Goal: Task Accomplishment & Management: Manage account settings

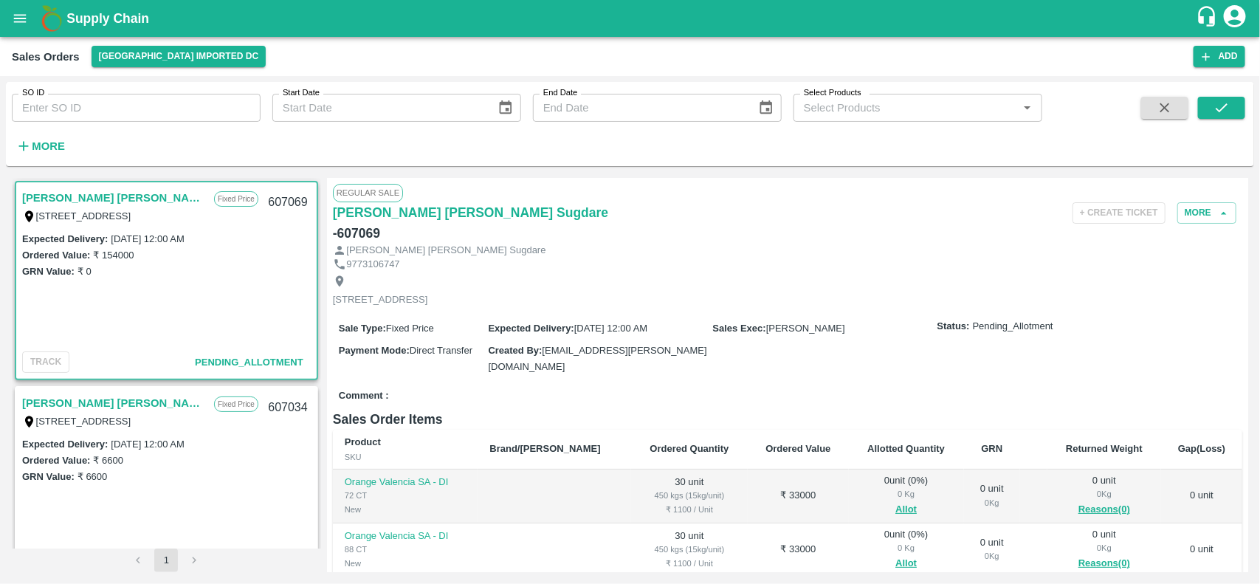
scroll to position [134, 0]
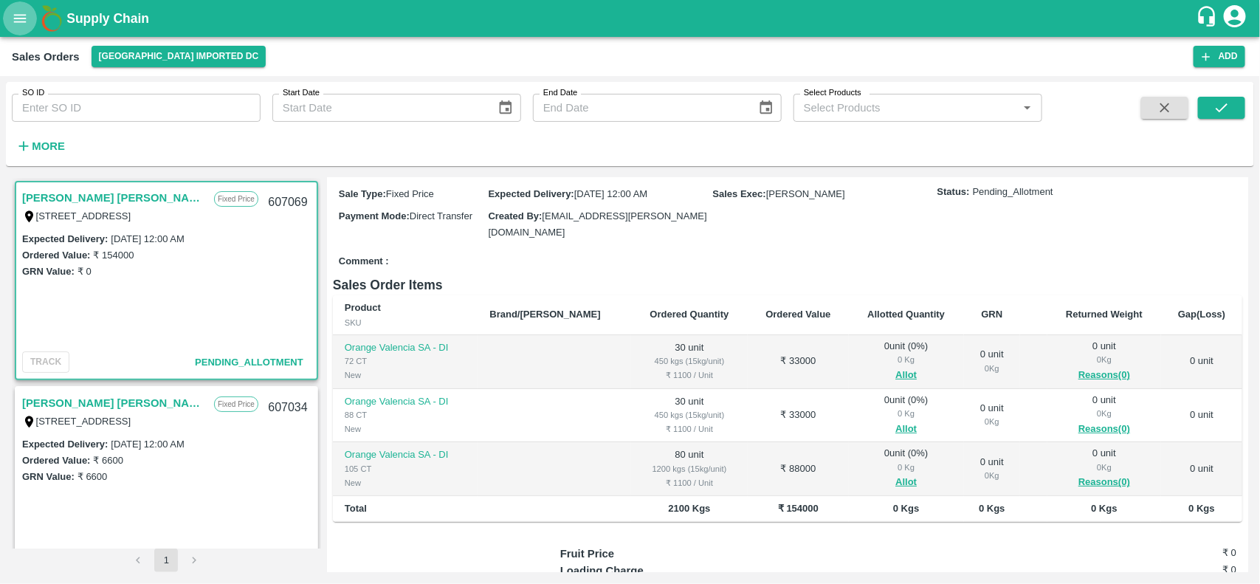
click at [24, 22] on icon "open drawer" at bounding box center [20, 18] width 13 height 8
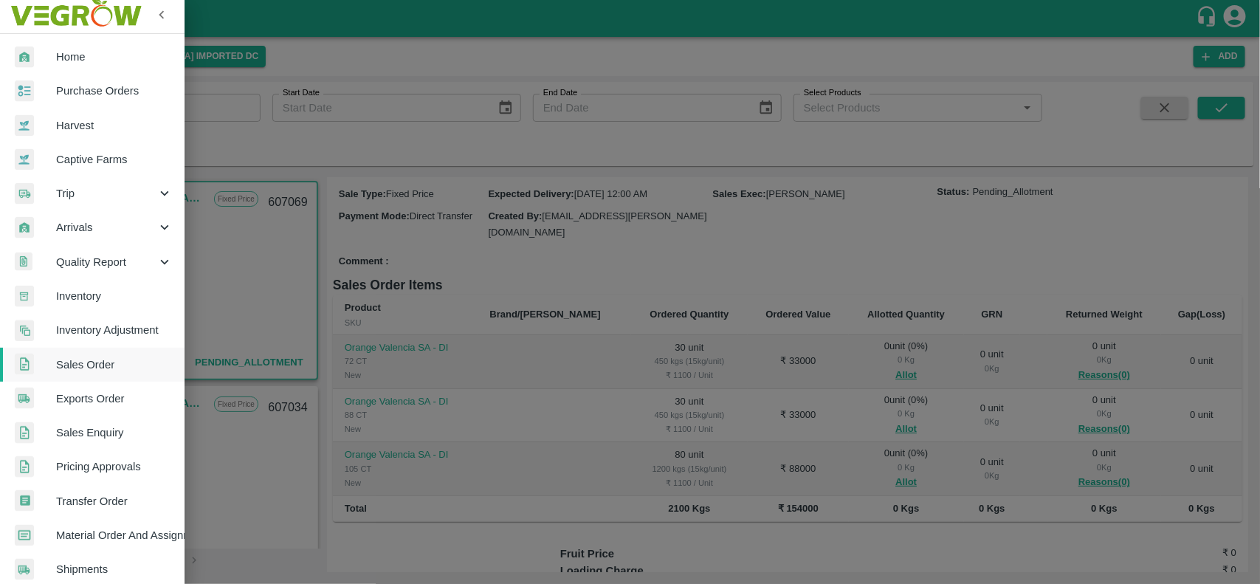
scroll to position [2, 0]
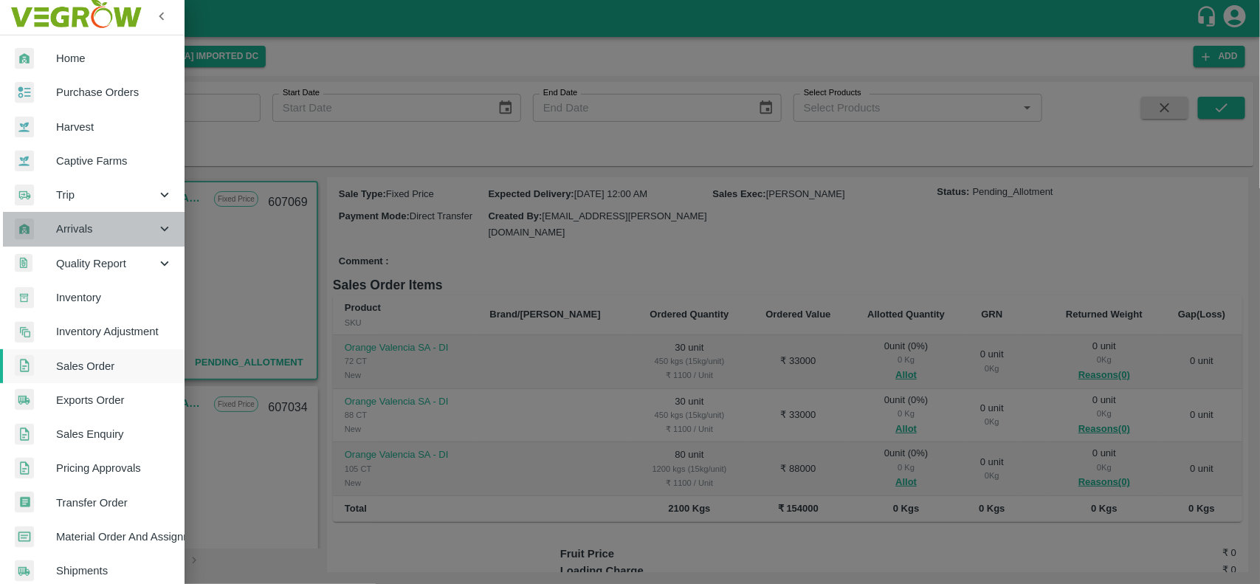
click at [96, 233] on span "Arrivals" at bounding box center [106, 229] width 100 height 16
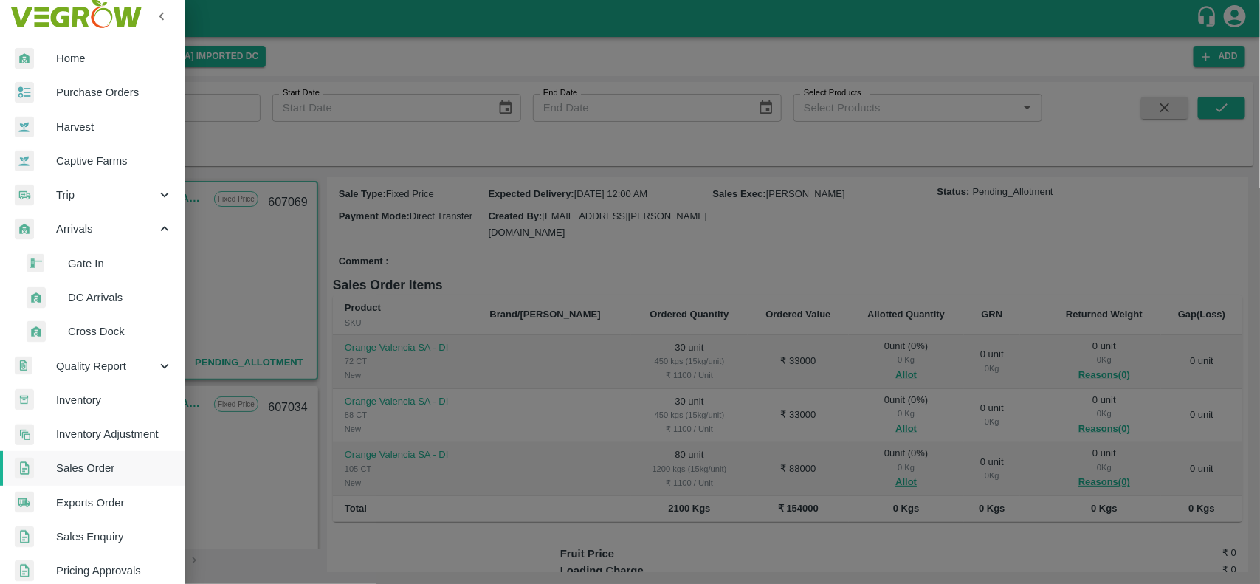
click at [98, 297] on span "DC Arrivals" at bounding box center [120, 297] width 105 height 16
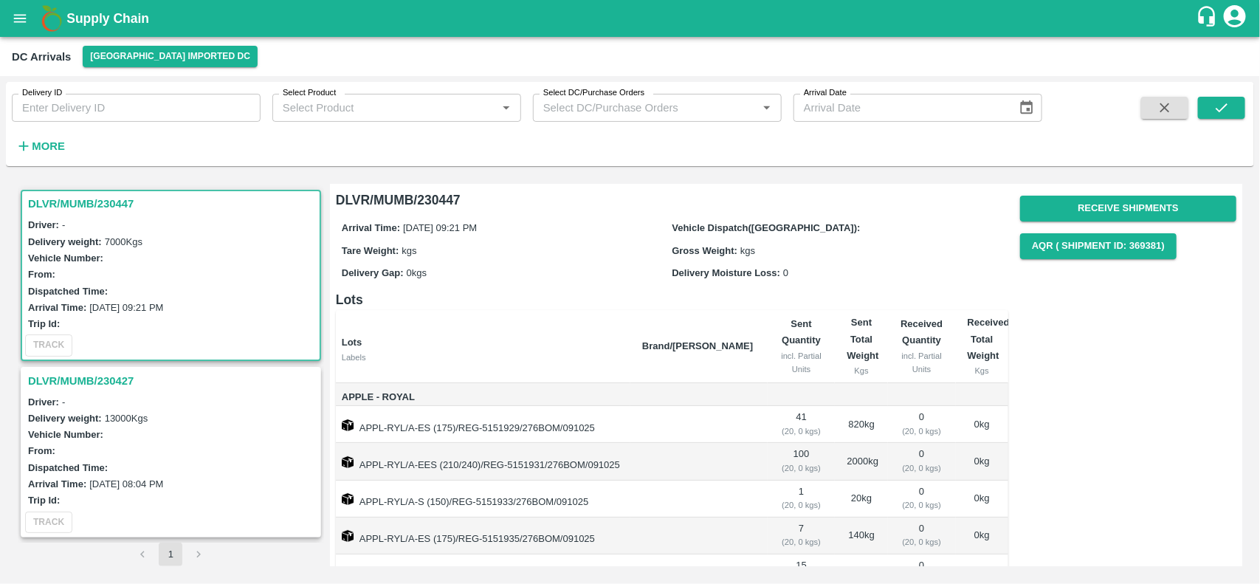
click at [78, 371] on h3 "DLVR/MUMB/230427" at bounding box center [173, 380] width 290 height 19
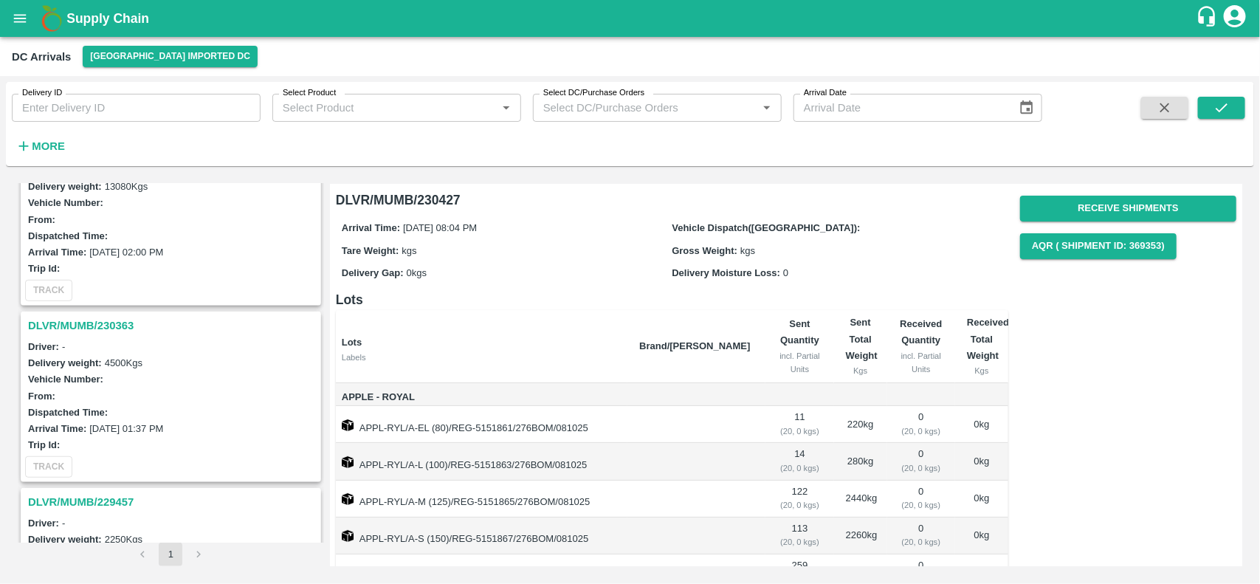
scroll to position [396, 0]
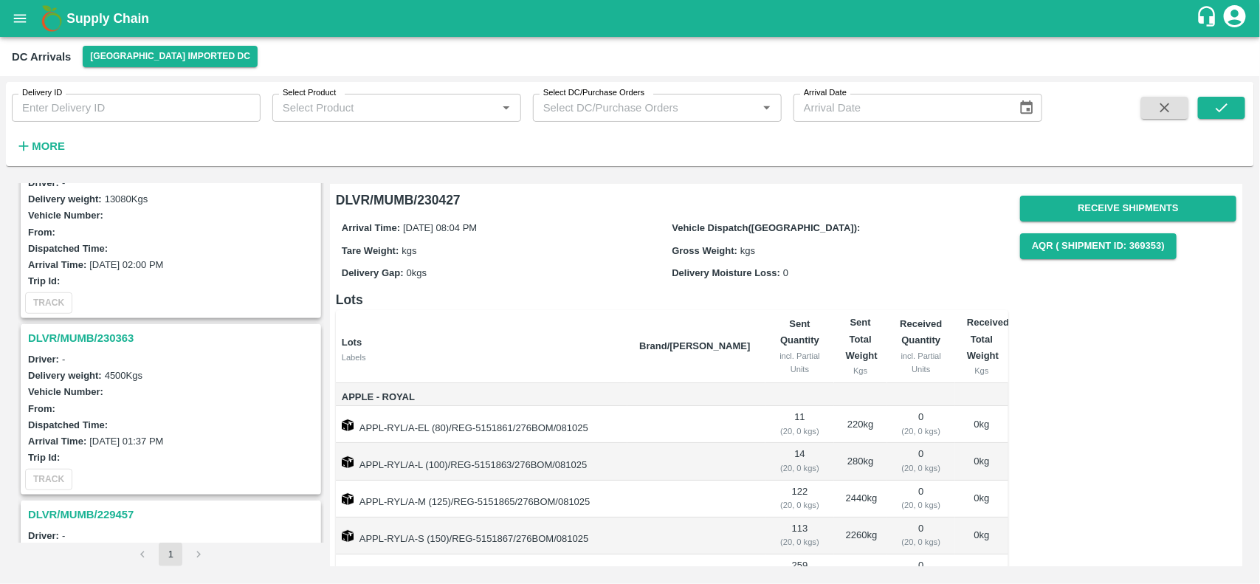
click at [105, 334] on h3 "DLVR/MUMB/230363" at bounding box center [173, 337] width 290 height 19
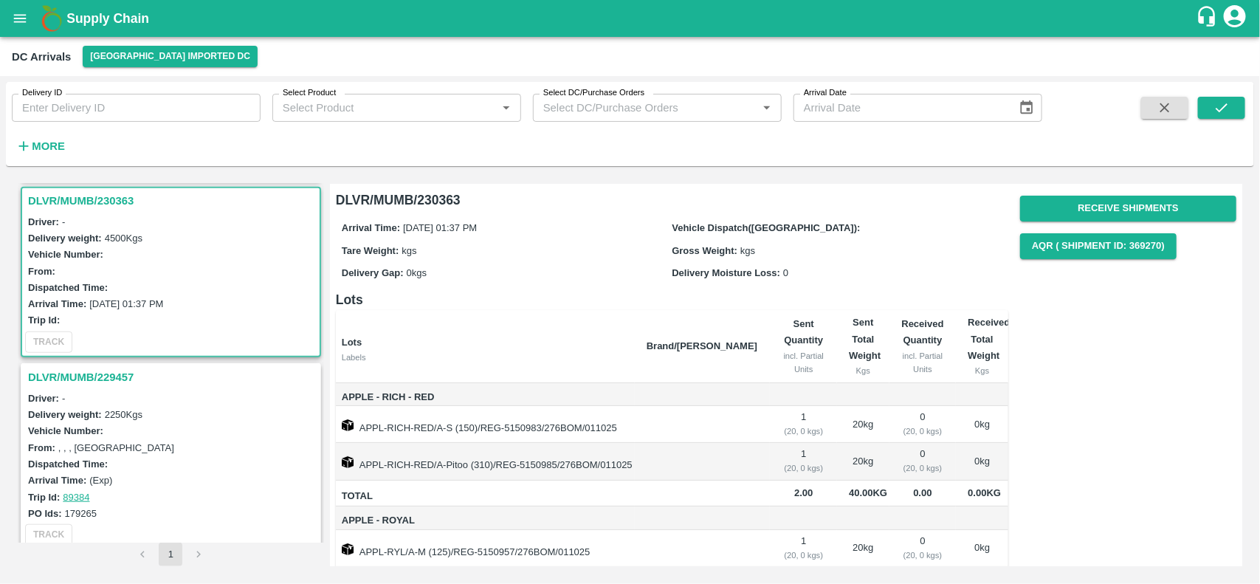
click at [111, 371] on h3 "DLVR/MUMB/229457" at bounding box center [173, 377] width 290 height 19
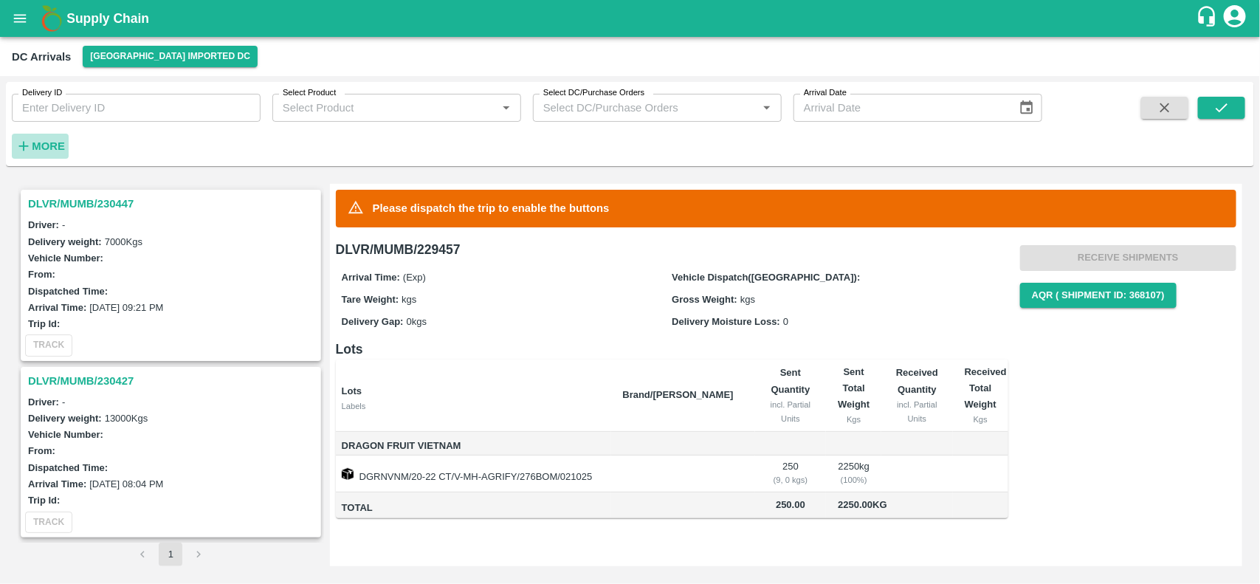
click at [48, 141] on strong "More" at bounding box center [48, 146] width 33 height 12
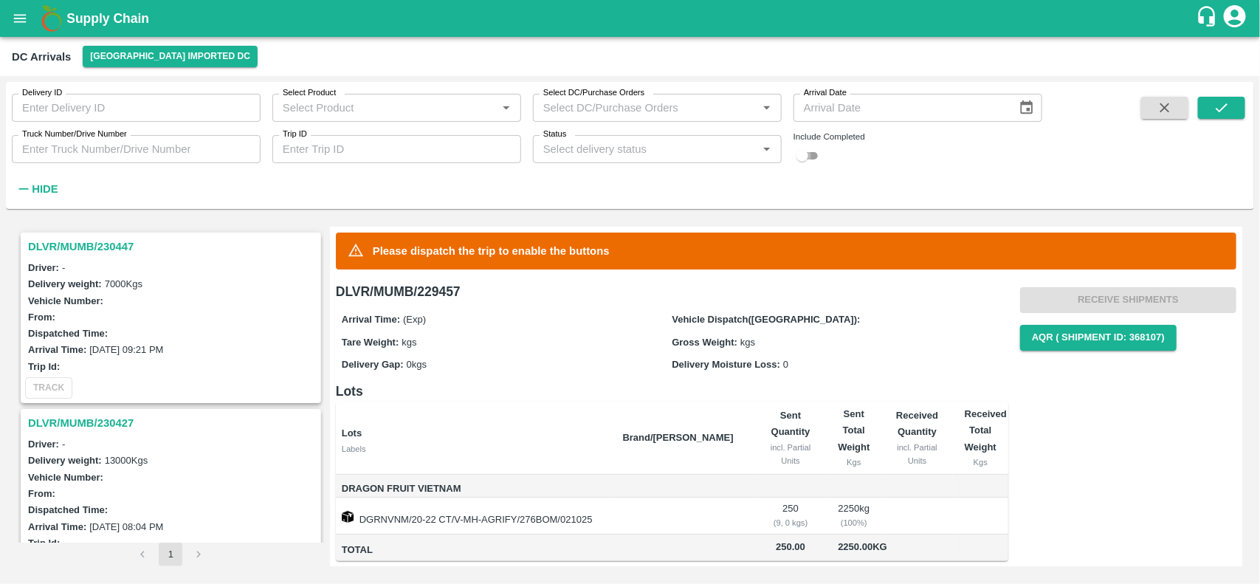
click at [814, 156] on input "checkbox" at bounding box center [802, 156] width 53 height 18
checkbox input "true"
click at [1220, 118] on button "submit" at bounding box center [1221, 108] width 47 height 22
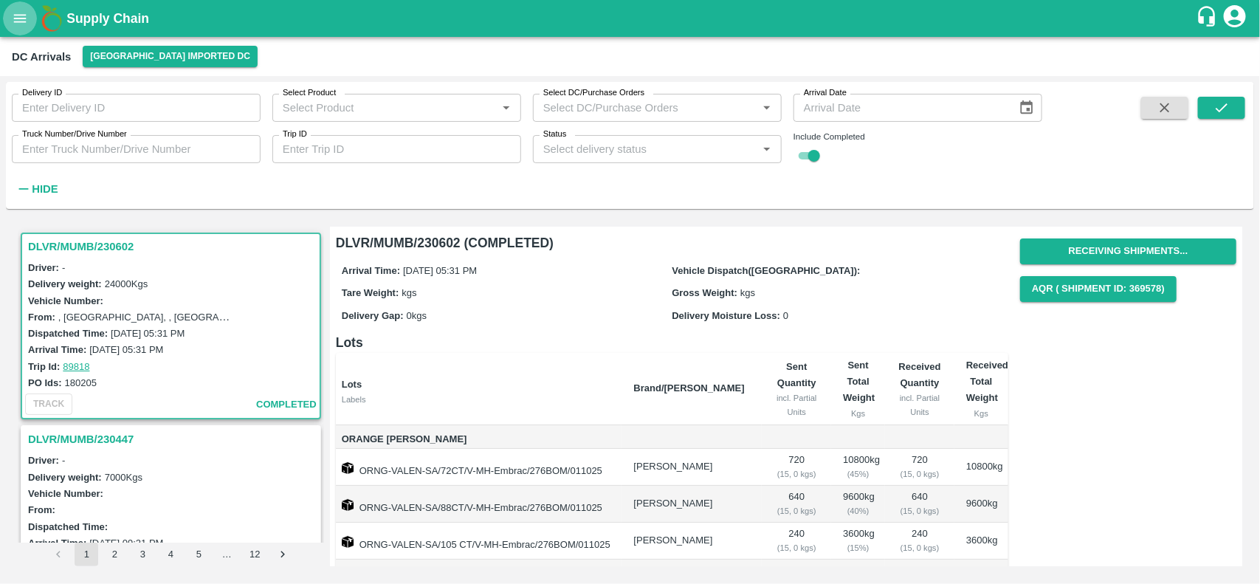
click at [26, 19] on icon "open drawer" at bounding box center [20, 18] width 16 height 16
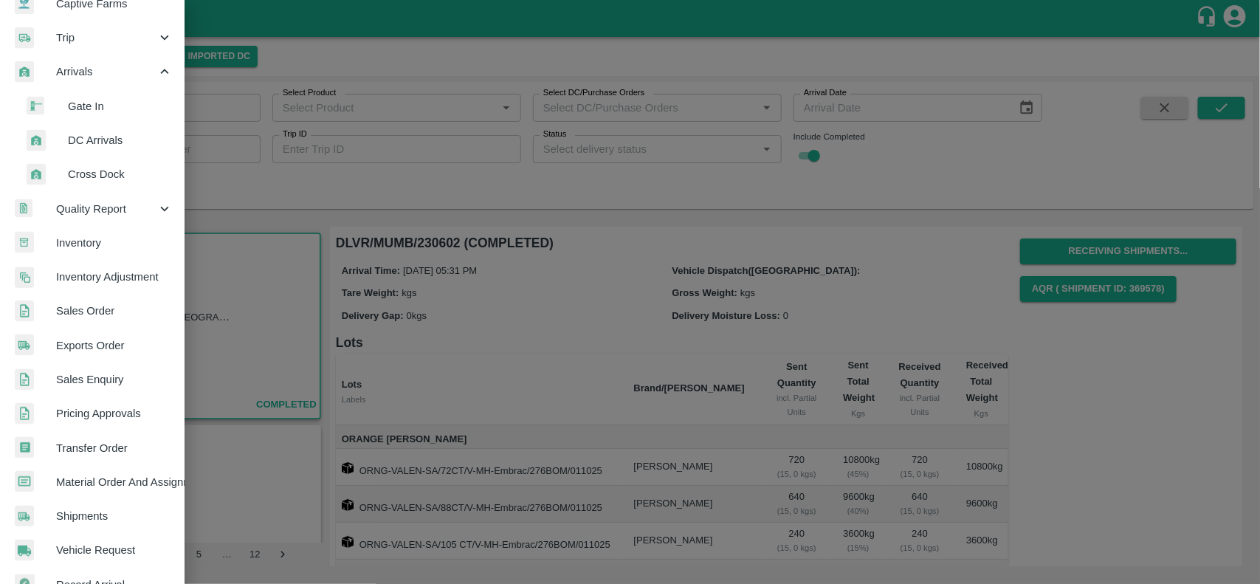
scroll to position [160, 0]
click at [100, 307] on span "Sales Order" at bounding box center [114, 310] width 117 height 16
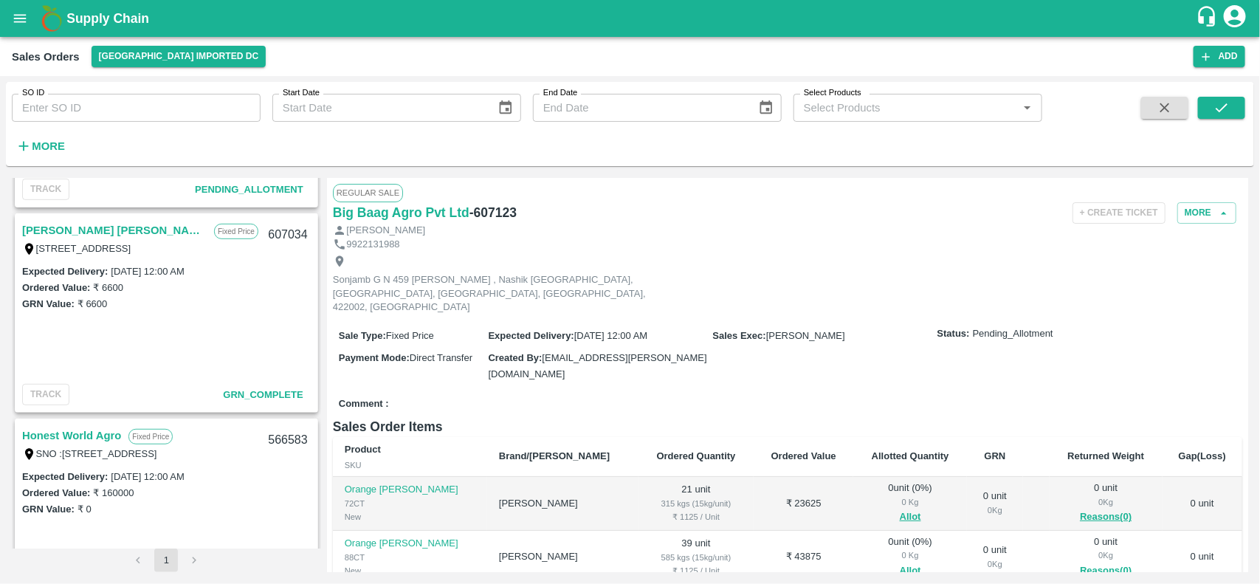
scroll to position [379, 0]
click at [111, 227] on link "[PERSON_NAME] [PERSON_NAME] Sugdare" at bounding box center [114, 229] width 185 height 19
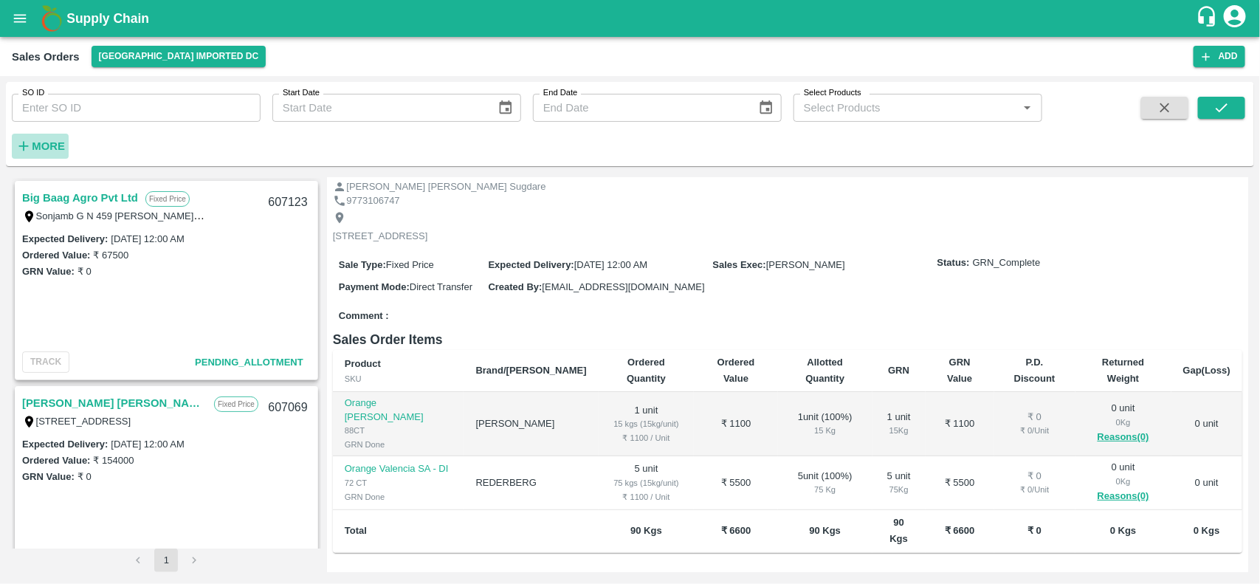
click at [52, 148] on strong "More" at bounding box center [48, 146] width 33 height 12
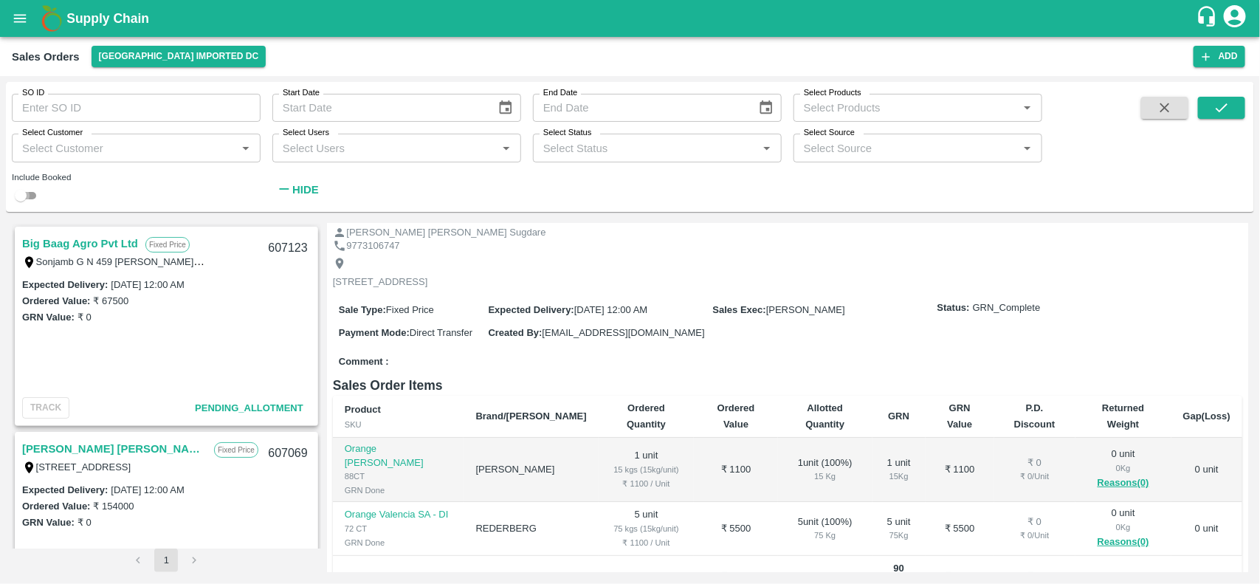
click at [27, 196] on input "checkbox" at bounding box center [20, 196] width 53 height 18
checkbox input "true"
click at [1235, 109] on button "submit" at bounding box center [1221, 108] width 47 height 22
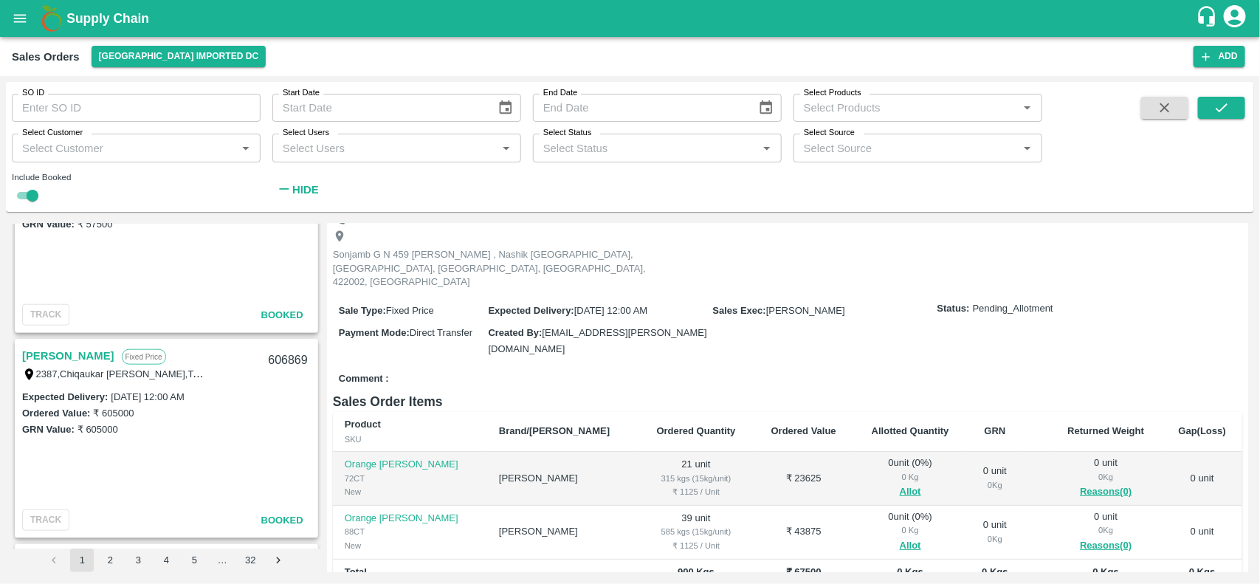
scroll to position [713, 0]
click at [102, 342] on link "[PERSON_NAME]" at bounding box center [68, 351] width 92 height 19
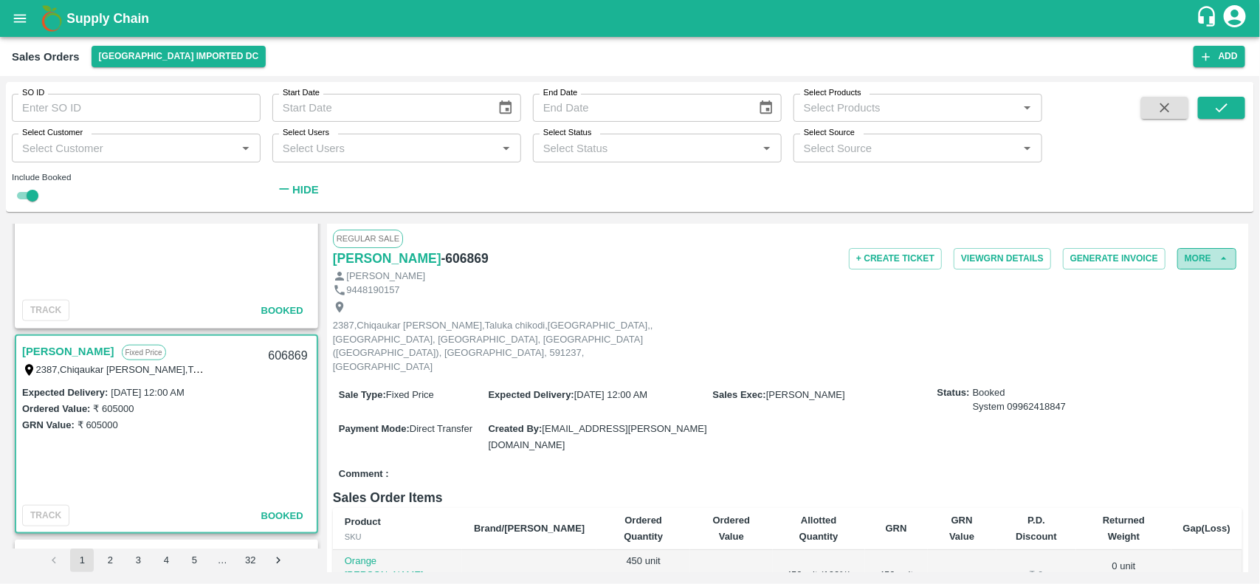
click at [1209, 260] on button "More" at bounding box center [1206, 258] width 59 height 21
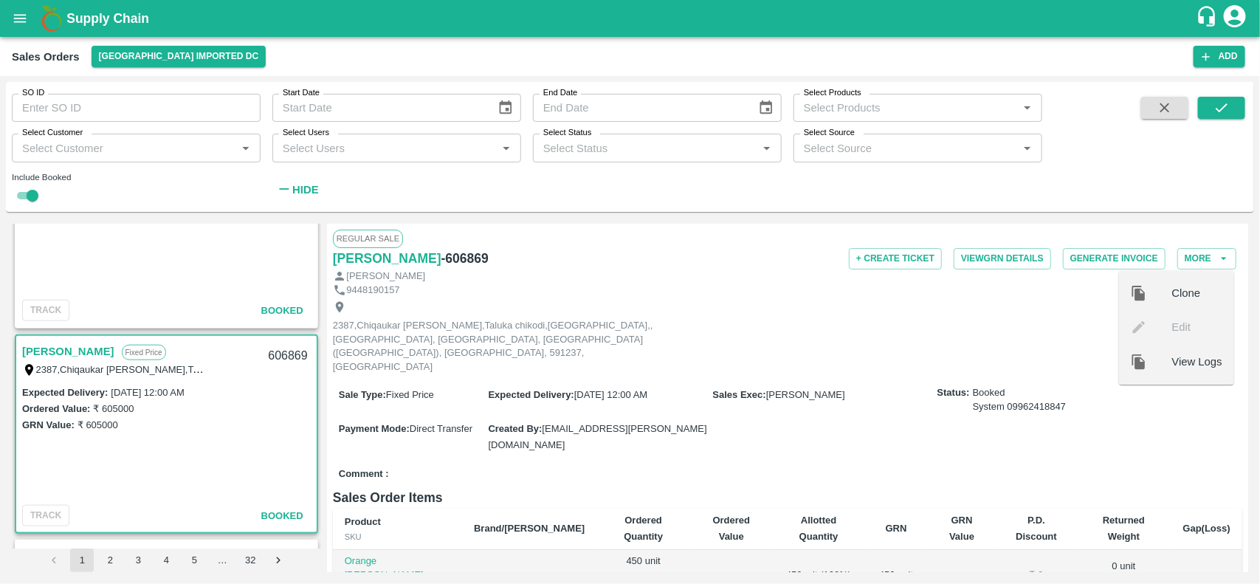
click at [1005, 345] on div "2387,Chiqaukar [PERSON_NAME],Taluka chikodi,[GEOGRAPHIC_DATA],, [GEOGRAPHIC_DAT…" at bounding box center [787, 337] width 909 height 80
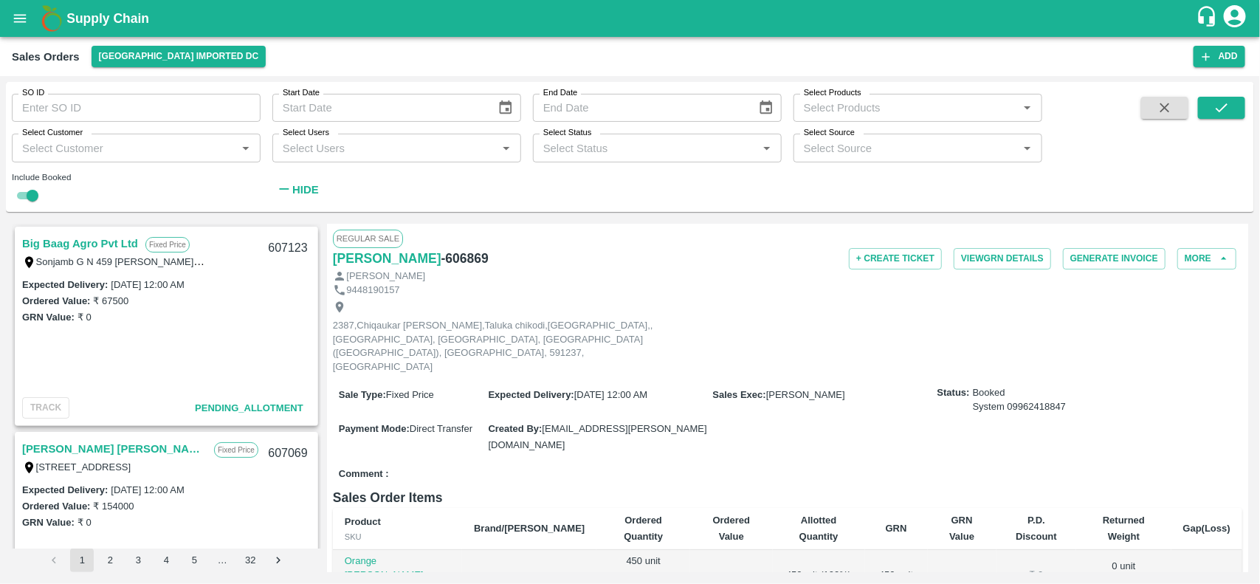
click at [111, 240] on link "Big Baag Agro Pvt Ltd" at bounding box center [80, 243] width 116 height 19
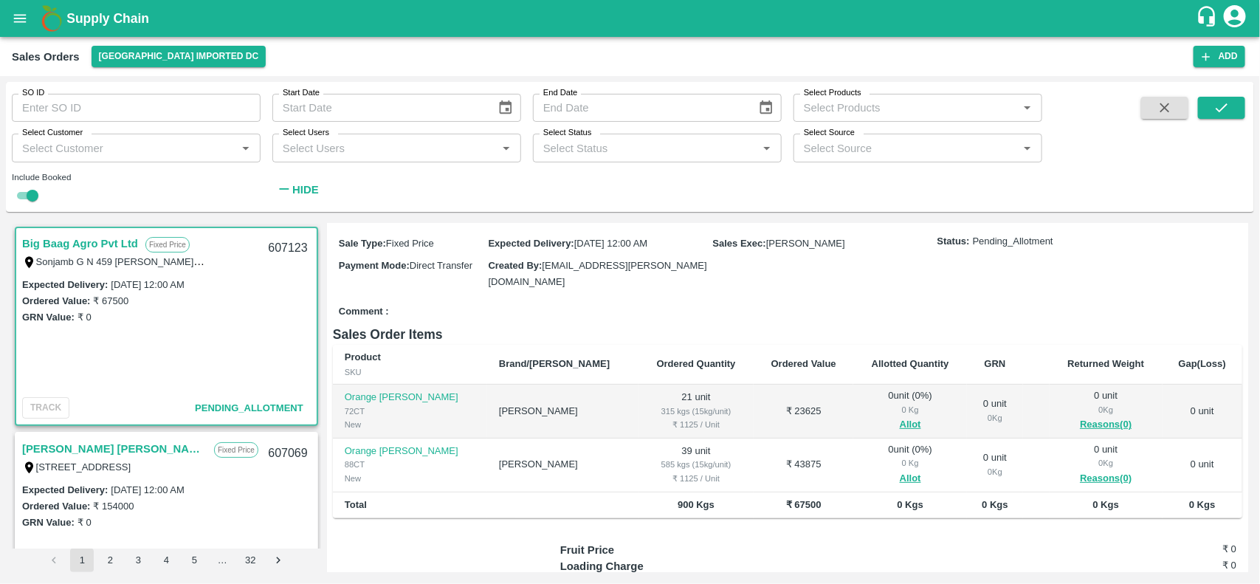
scroll to position [139, 0]
click at [900, 416] on button "Allot" at bounding box center [910, 424] width 21 height 17
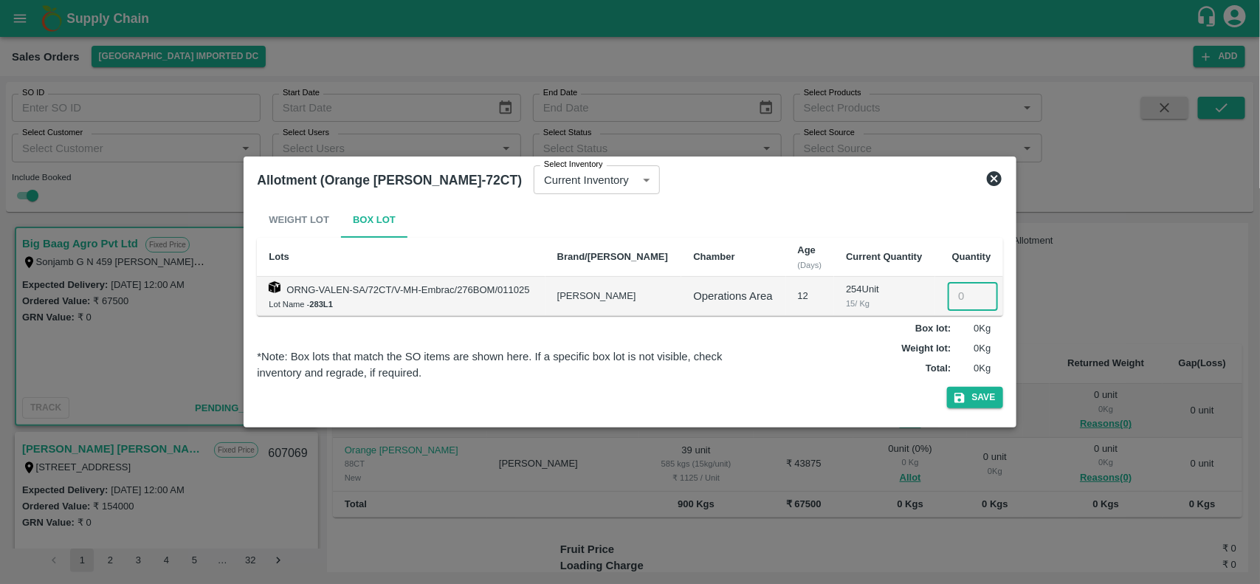
click at [956, 295] on input "number" at bounding box center [973, 296] width 50 height 28
type input "21"
click at [971, 395] on button "Save" at bounding box center [975, 397] width 56 height 21
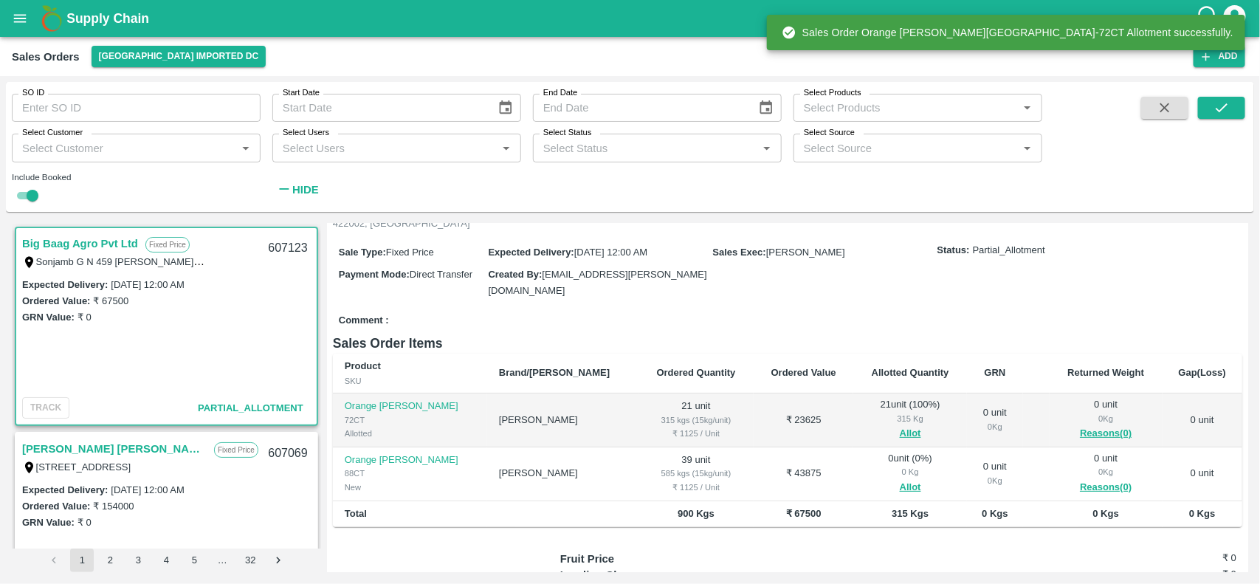
scroll to position [131, 0]
click at [900, 478] on button "Allot" at bounding box center [910, 486] width 21 height 17
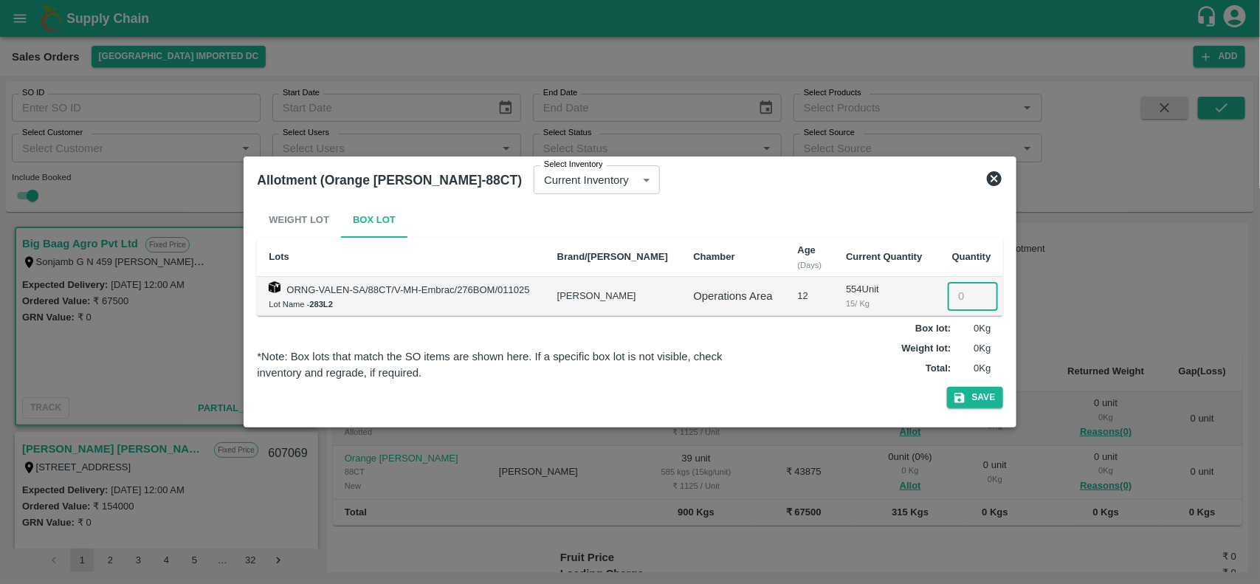
click at [957, 300] on input "number" at bounding box center [973, 296] width 50 height 28
type input "39"
click at [988, 396] on button "Save" at bounding box center [975, 397] width 56 height 21
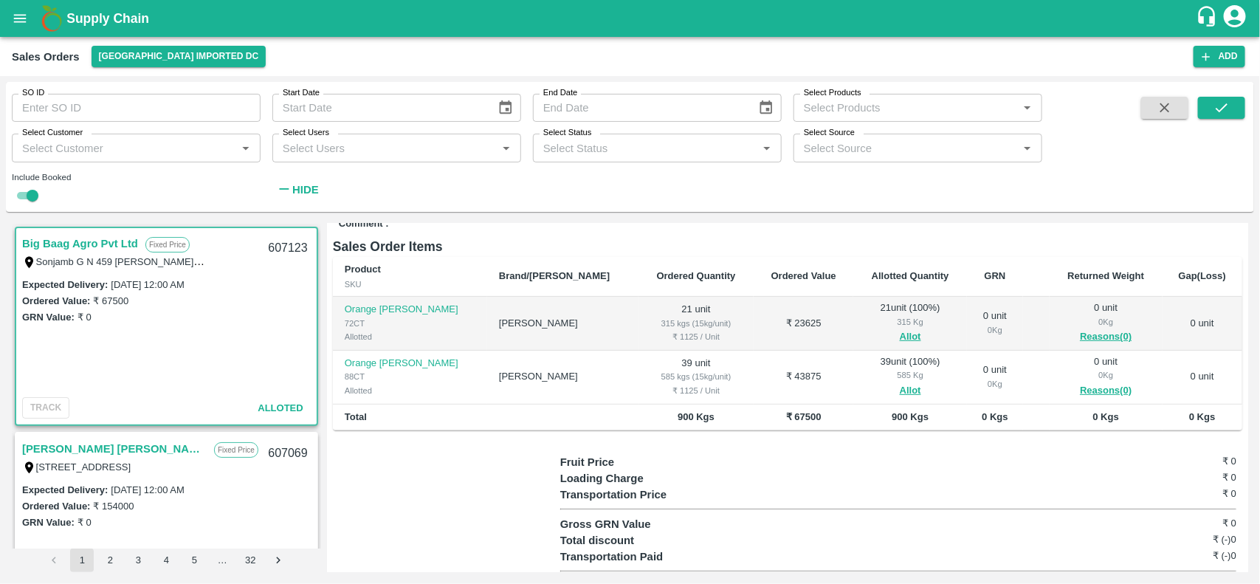
scroll to position [0, 0]
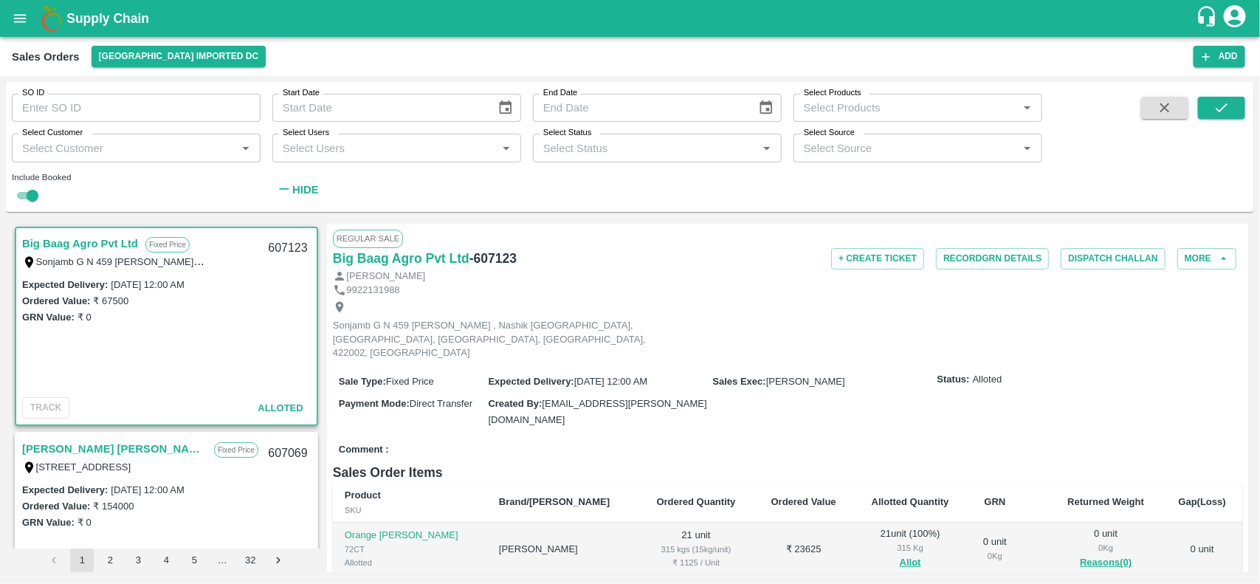
click at [718, 235] on div "Regular Sale" at bounding box center [787, 239] width 909 height 18
click at [113, 447] on link "[PERSON_NAME] [PERSON_NAME] Sugdare" at bounding box center [114, 448] width 185 height 19
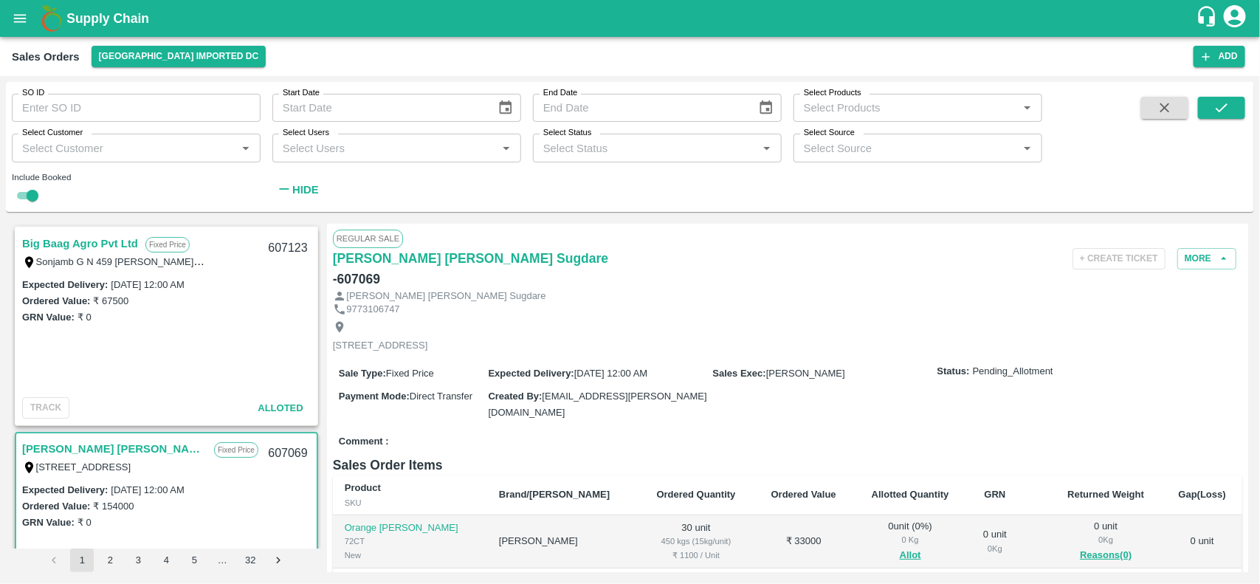
click at [297, 250] on div "607123" at bounding box center [287, 248] width 57 height 35
copy div "607123"
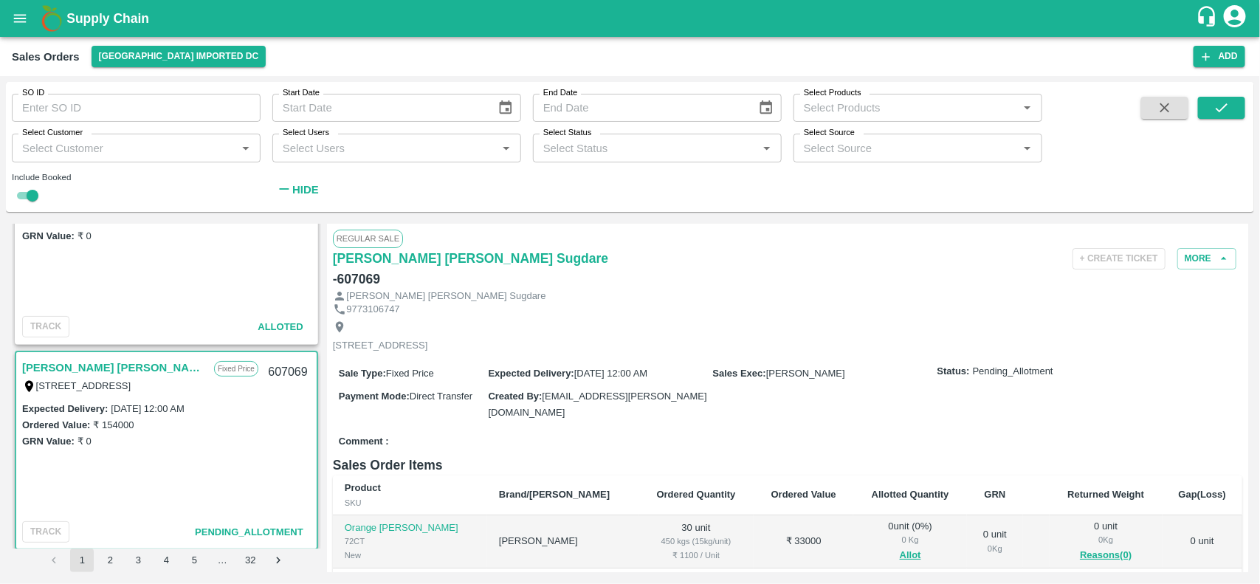
scroll to position [85, 0]
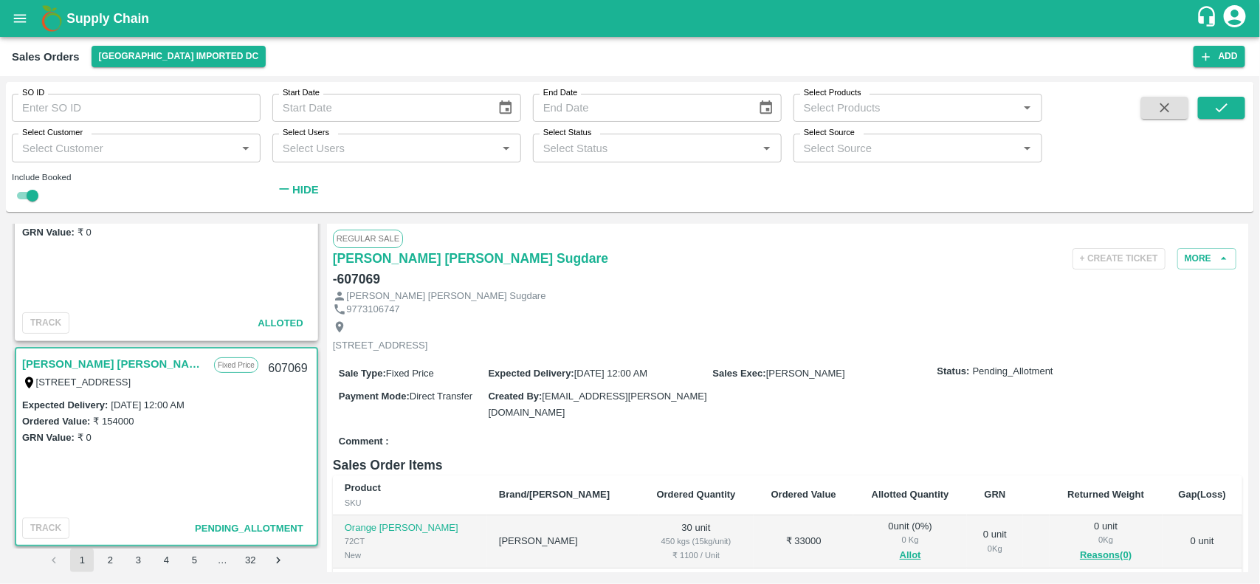
click at [278, 363] on div "607069" at bounding box center [287, 368] width 57 height 35
copy div "607069"
click at [111, 362] on link "[PERSON_NAME] [PERSON_NAME] Sugdare" at bounding box center [114, 363] width 185 height 19
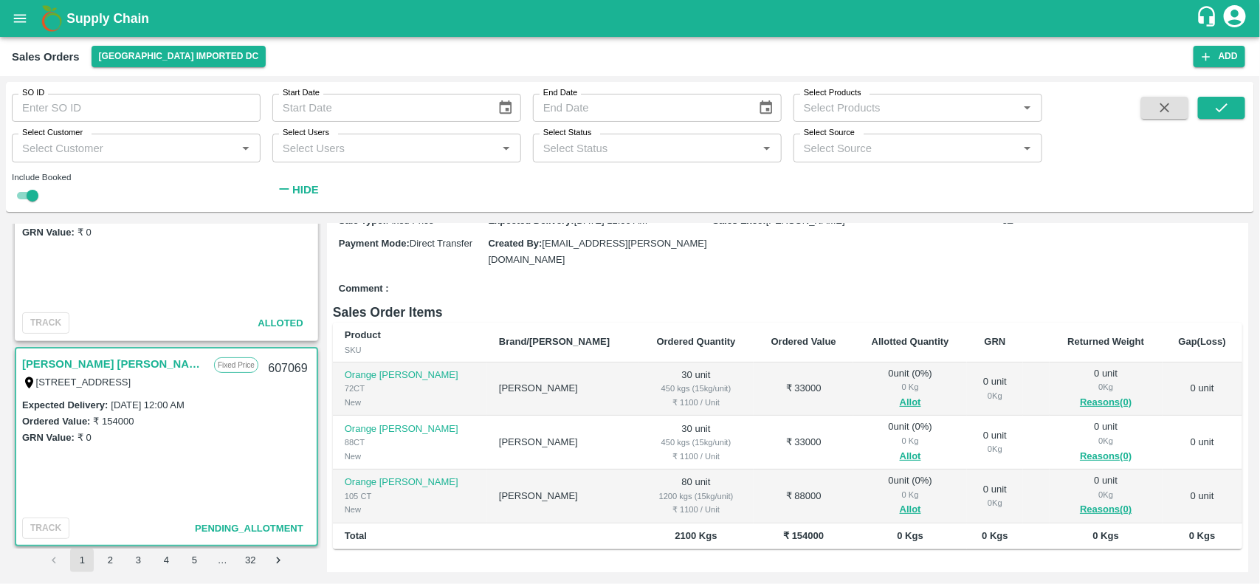
scroll to position [154, 0]
click at [900, 500] on button "Allot" at bounding box center [910, 508] width 21 height 17
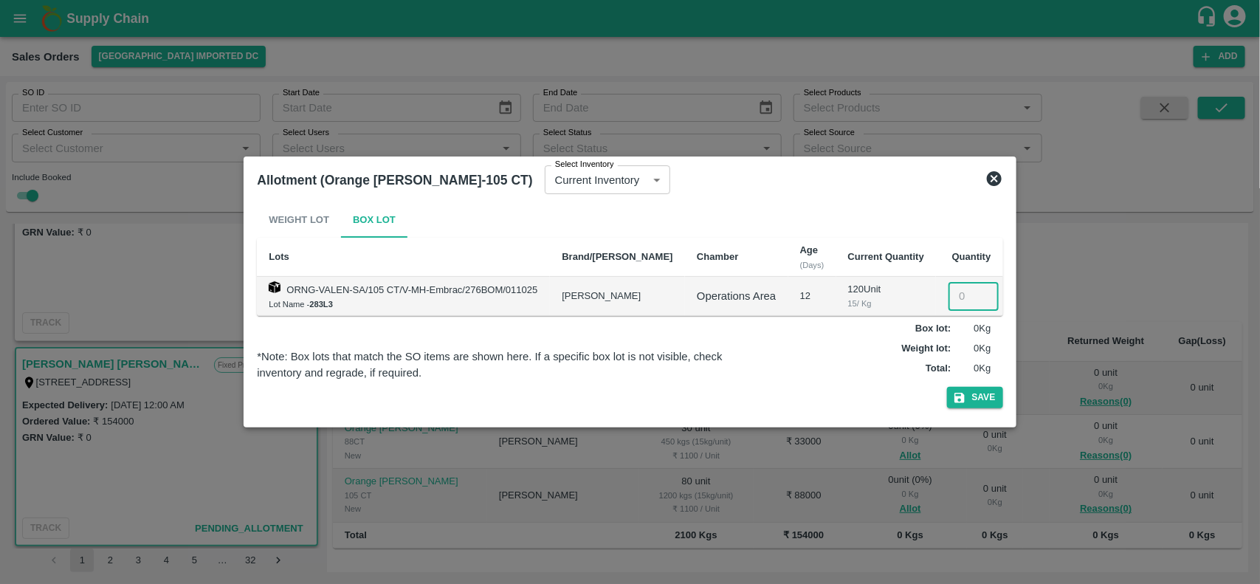
click at [965, 295] on input "number" at bounding box center [974, 296] width 50 height 28
type input "80"
click at [980, 397] on button "Save" at bounding box center [975, 397] width 56 height 21
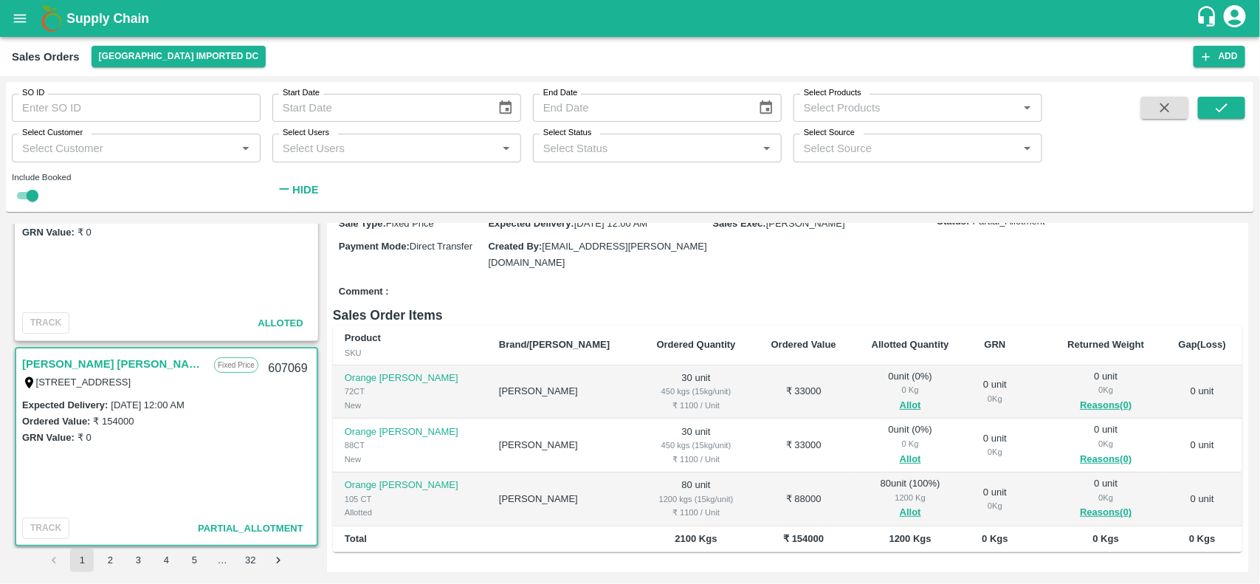
scroll to position [152, 0]
click at [900, 395] on button "Allot" at bounding box center [910, 403] width 21 height 17
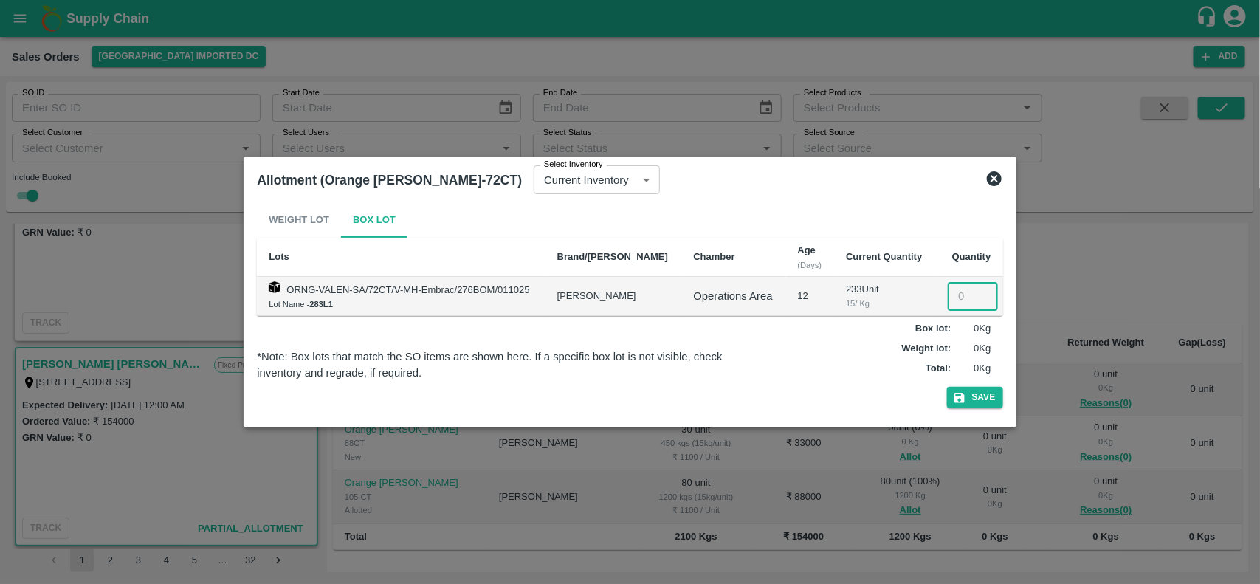
click at [957, 297] on input "number" at bounding box center [973, 296] width 50 height 28
type input "30"
click at [968, 396] on button "Save" at bounding box center [975, 397] width 56 height 21
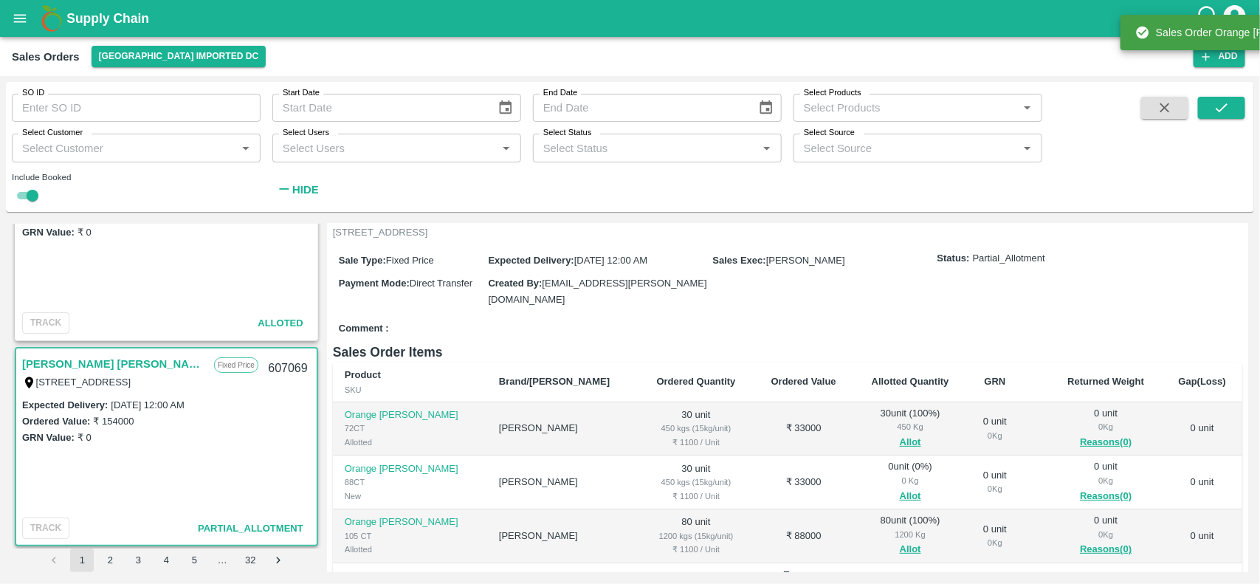
scroll to position [126, 0]
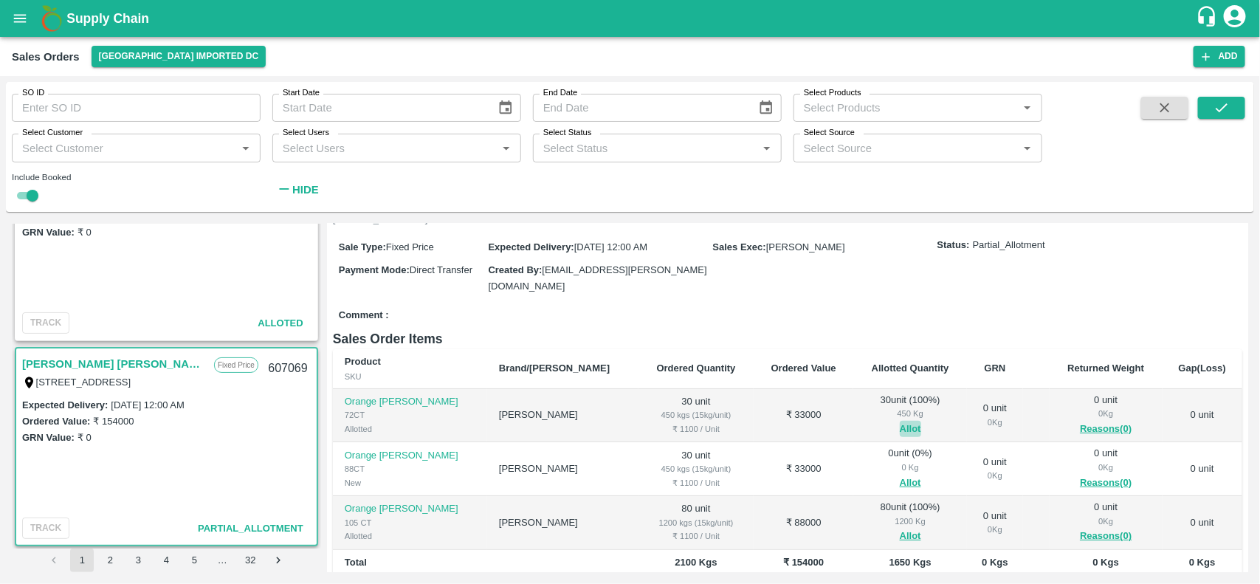
click at [900, 421] on button "Allot" at bounding box center [910, 429] width 21 height 17
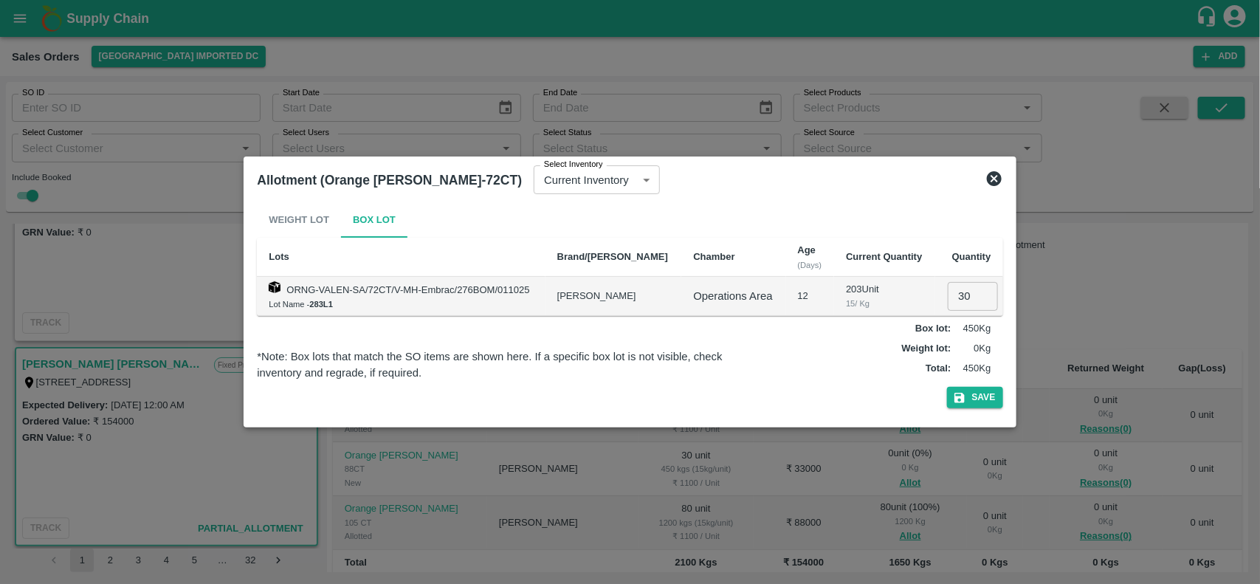
click at [995, 183] on icon at bounding box center [994, 178] width 15 height 15
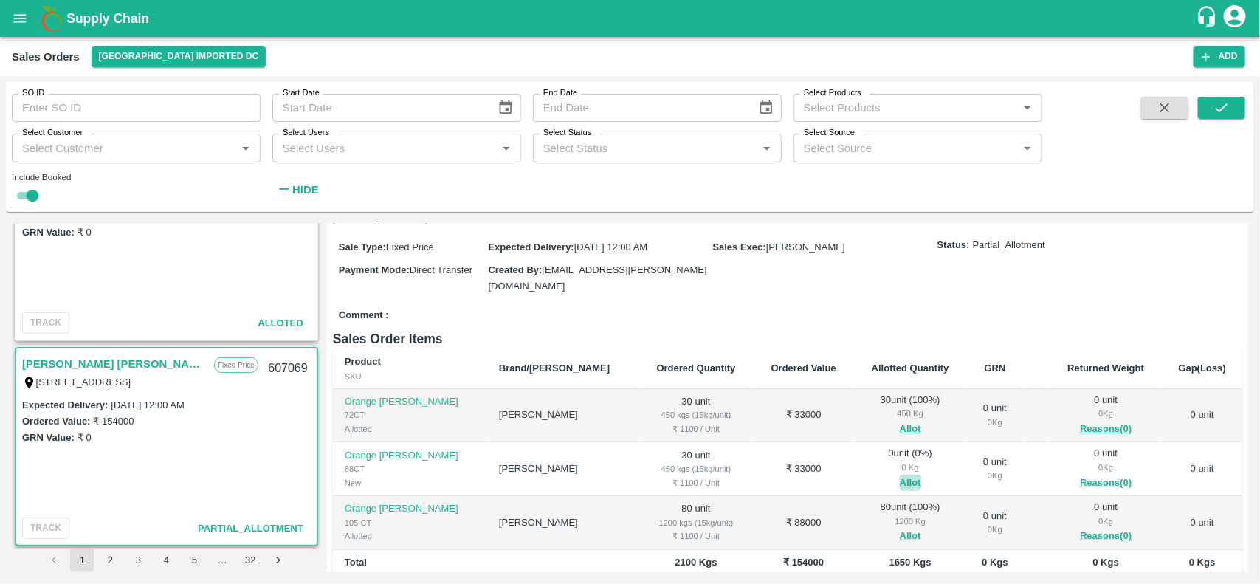
click at [900, 475] on button "Allot" at bounding box center [910, 483] width 21 height 17
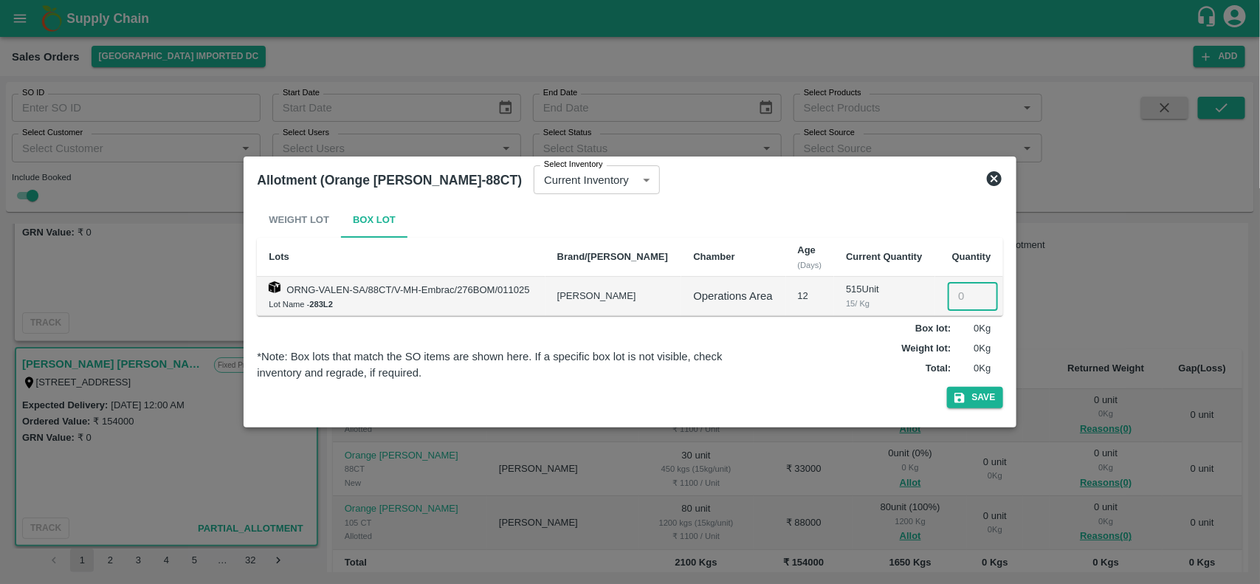
click at [957, 290] on input "number" at bounding box center [973, 296] width 50 height 28
type input "30"
click at [983, 399] on button "Save" at bounding box center [975, 397] width 56 height 21
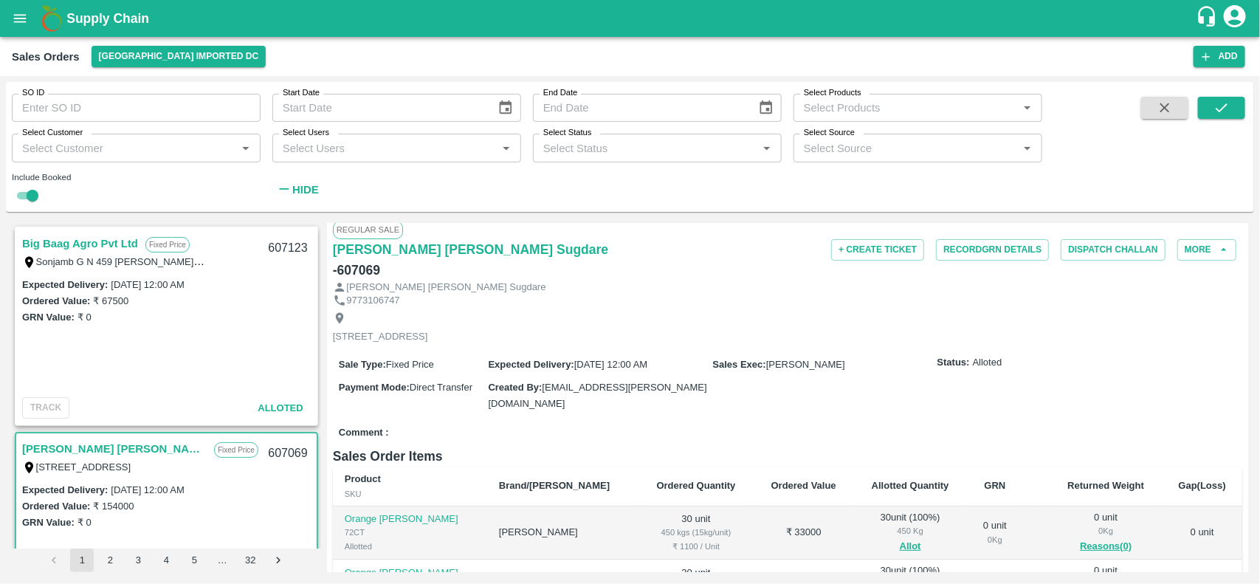
scroll to position [1, 0]
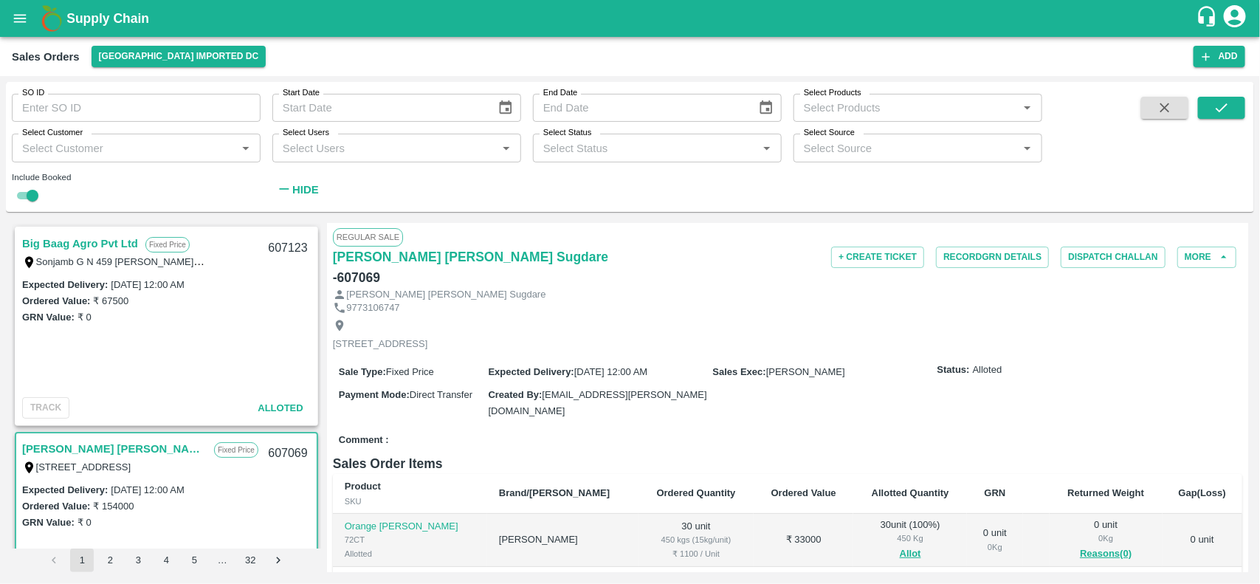
click at [70, 238] on link "Big Baag Agro Pvt Ltd" at bounding box center [80, 243] width 116 height 19
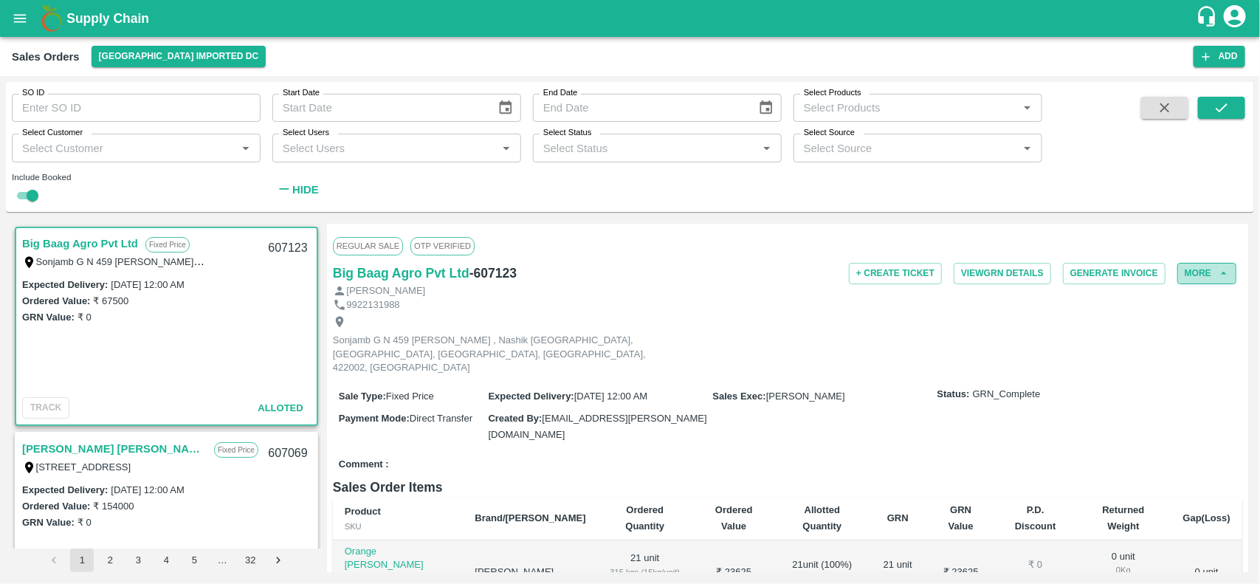
click at [1204, 278] on button "More" at bounding box center [1206, 273] width 59 height 21
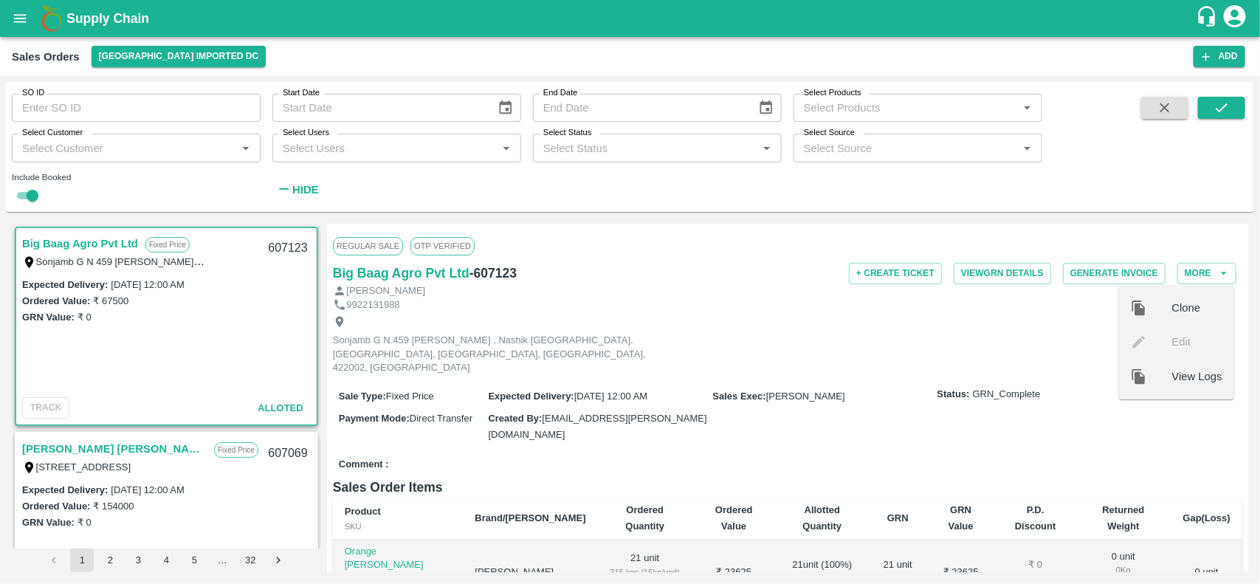
click at [1093, 351] on div "Sonjamb G N 459 [PERSON_NAME] , Nashik [GEOGRAPHIC_DATA], [GEOGRAPHIC_DATA], [G…" at bounding box center [787, 345] width 909 height 67
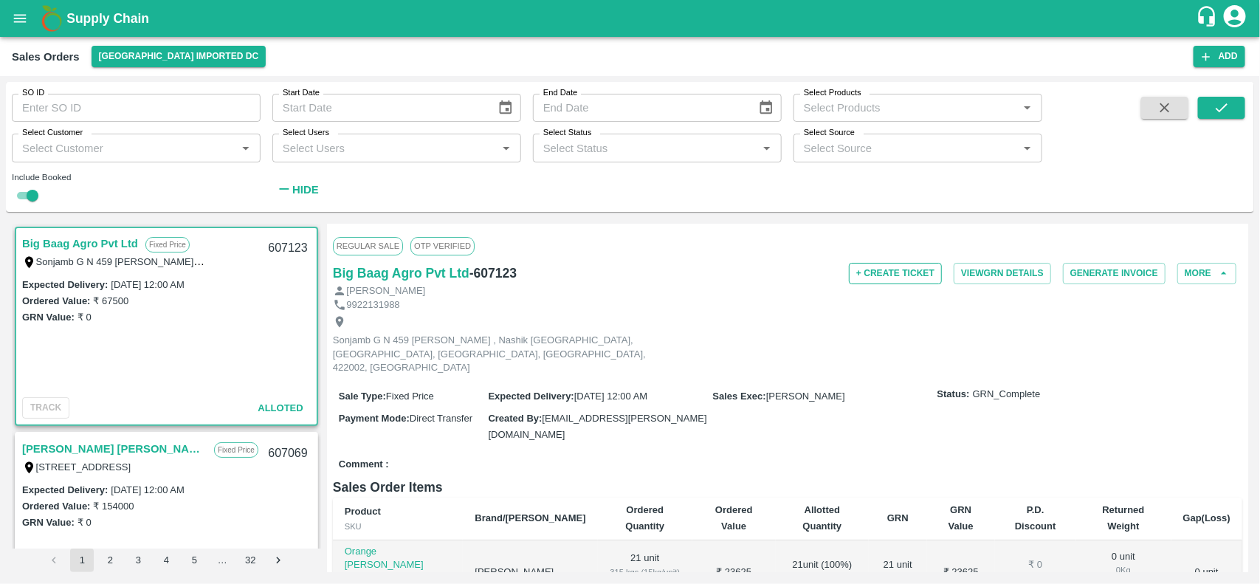
click at [898, 274] on button "+ Create Ticket" at bounding box center [895, 273] width 93 height 21
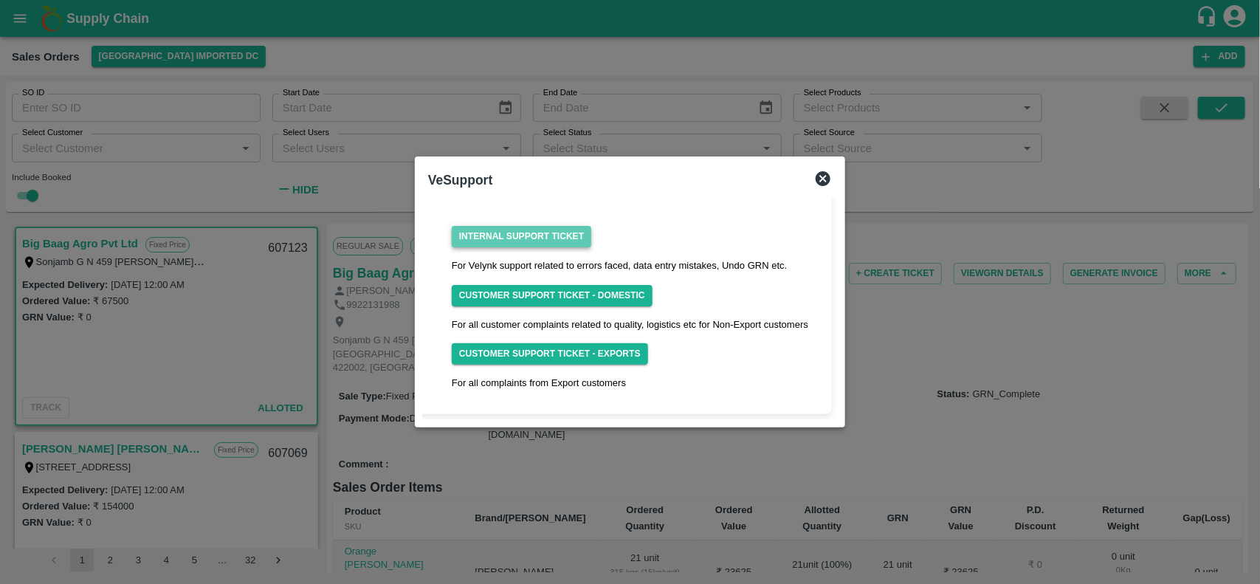
click at [535, 238] on link "Internal Support Ticket" at bounding box center [522, 236] width 140 height 21
click at [833, 181] on div "VeSupport" at bounding box center [630, 180] width 416 height 32
click at [827, 179] on icon at bounding box center [823, 178] width 15 height 15
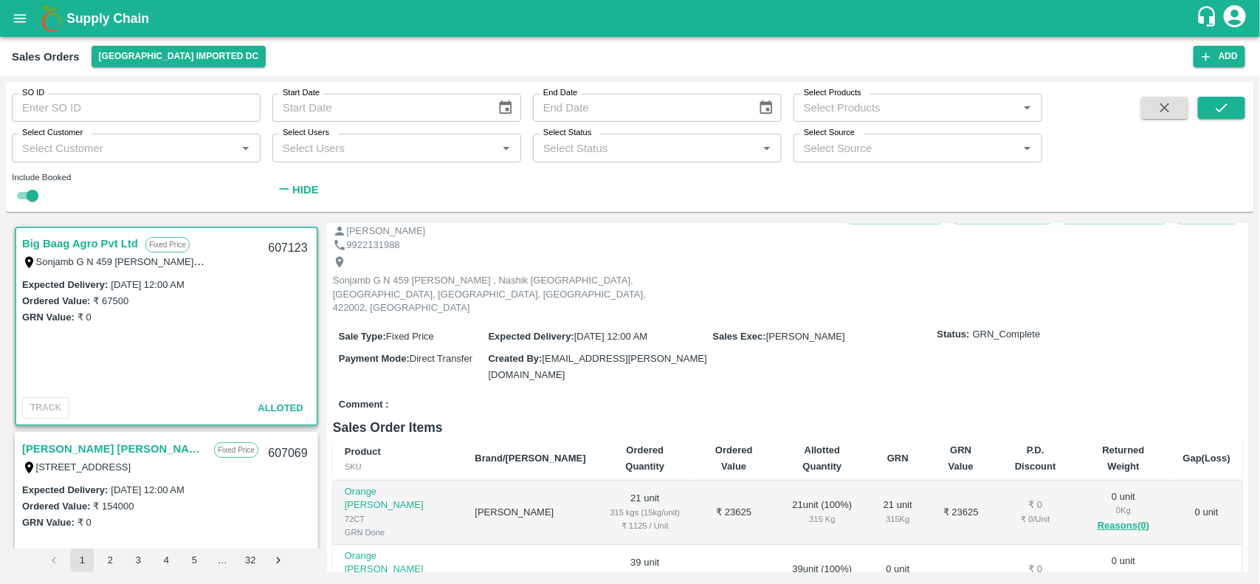
scroll to position [61, 0]
click at [26, 23] on icon "open drawer" at bounding box center [20, 18] width 16 height 16
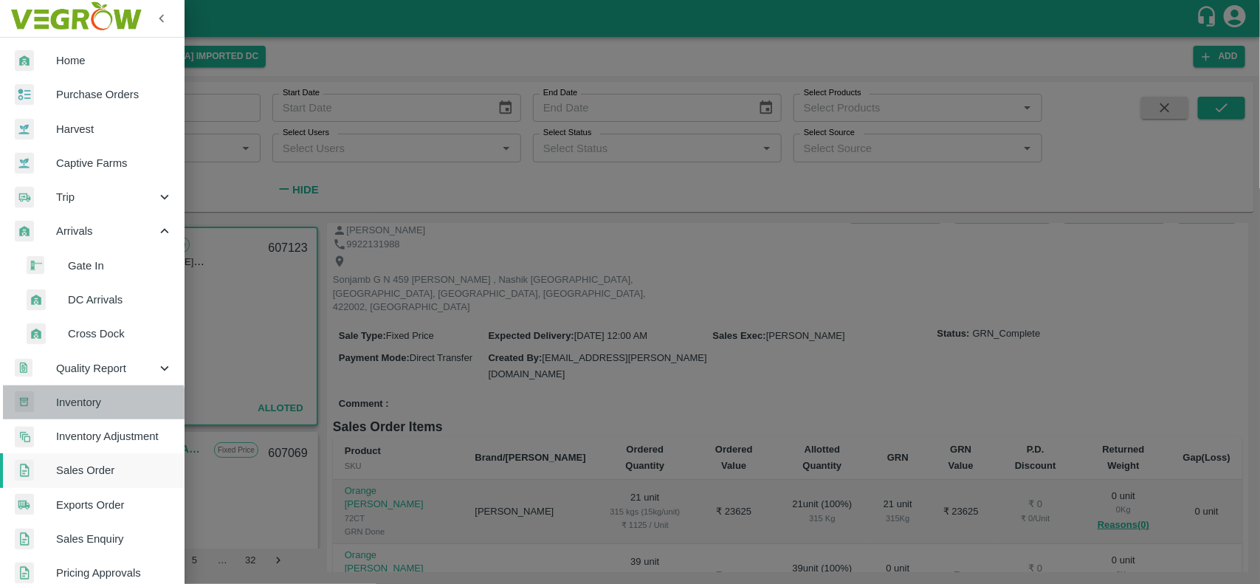
click at [93, 406] on span "Inventory" at bounding box center [114, 402] width 117 height 16
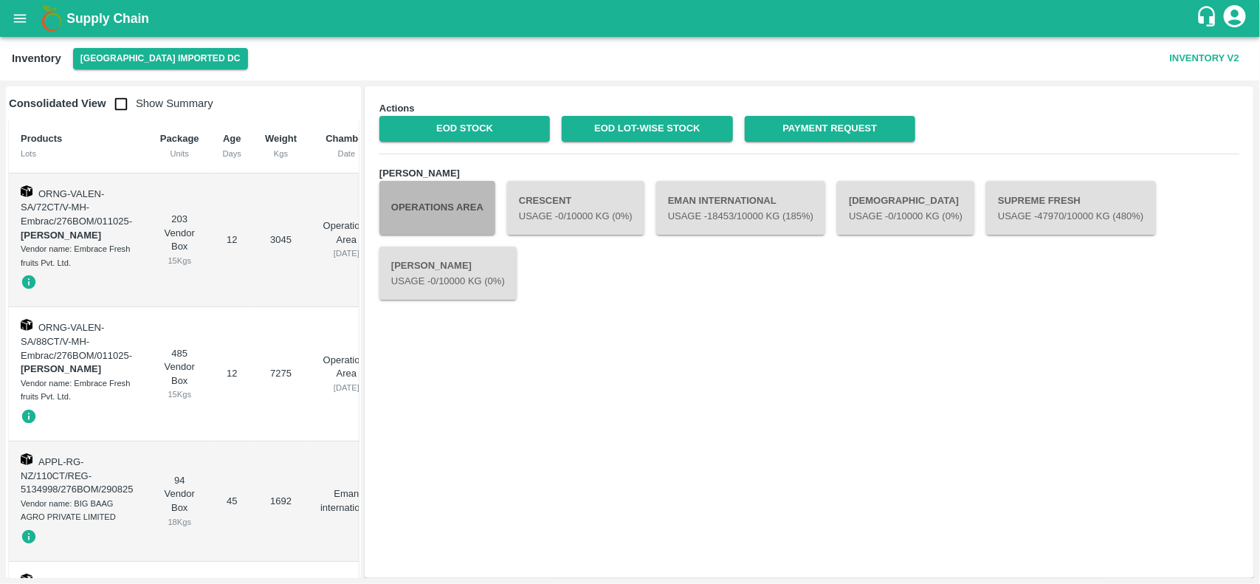
click at [461, 209] on button "Operations Area" at bounding box center [437, 207] width 116 height 53
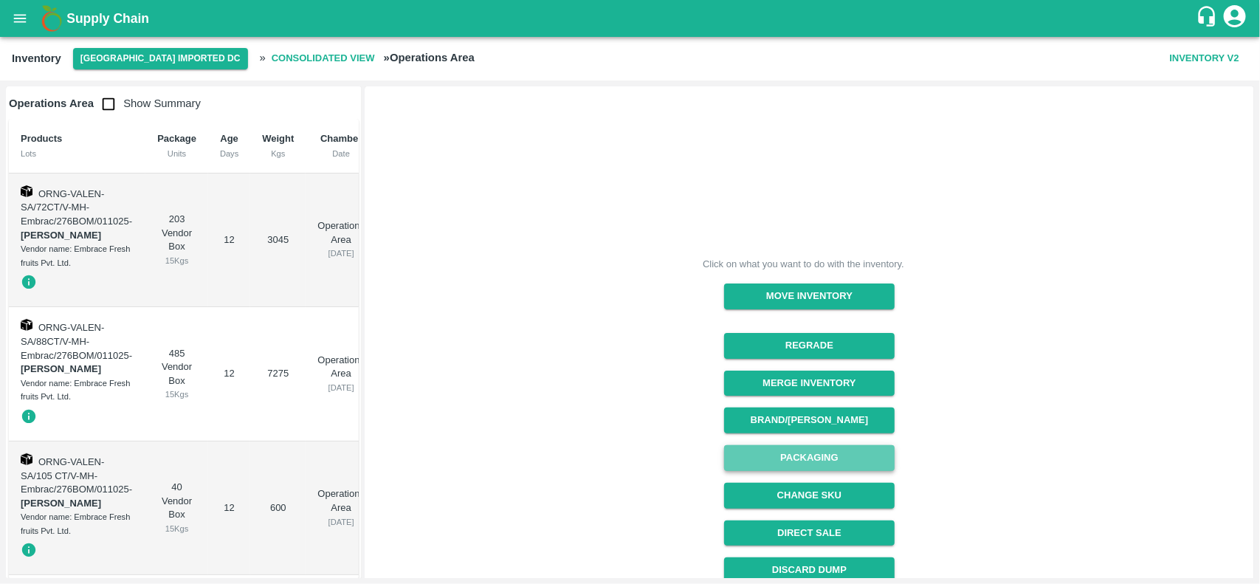
click at [764, 464] on button "Packaging" at bounding box center [809, 458] width 171 height 26
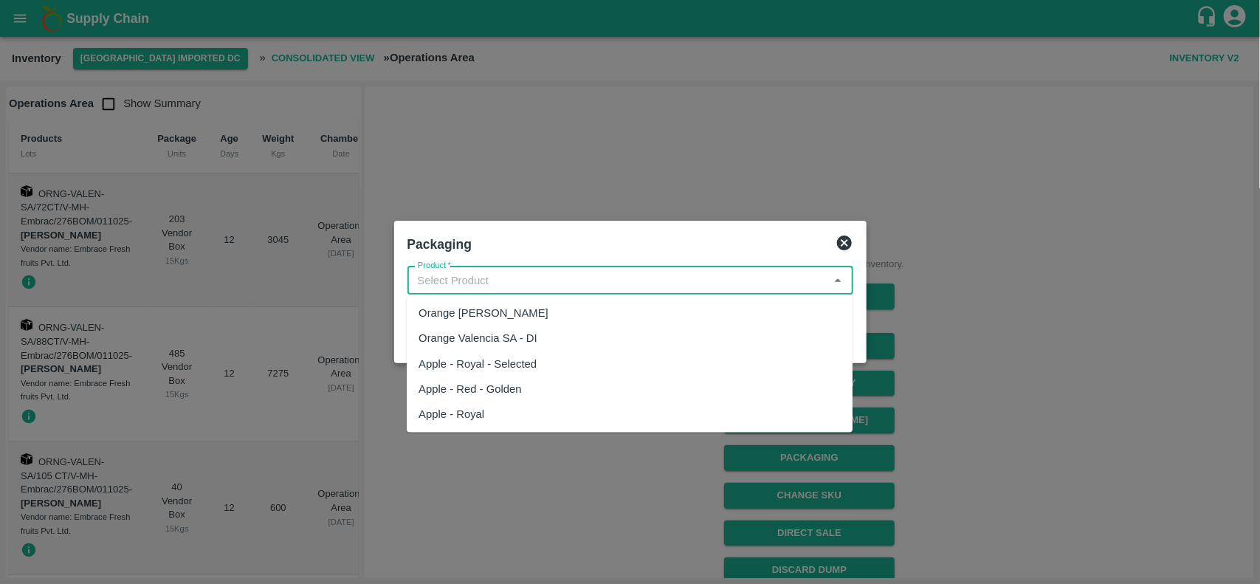
click at [545, 278] on input "Product   *" at bounding box center [618, 280] width 413 height 19
click at [502, 310] on div "Orange [PERSON_NAME]" at bounding box center [484, 313] width 130 height 16
type input "Orange [PERSON_NAME]"
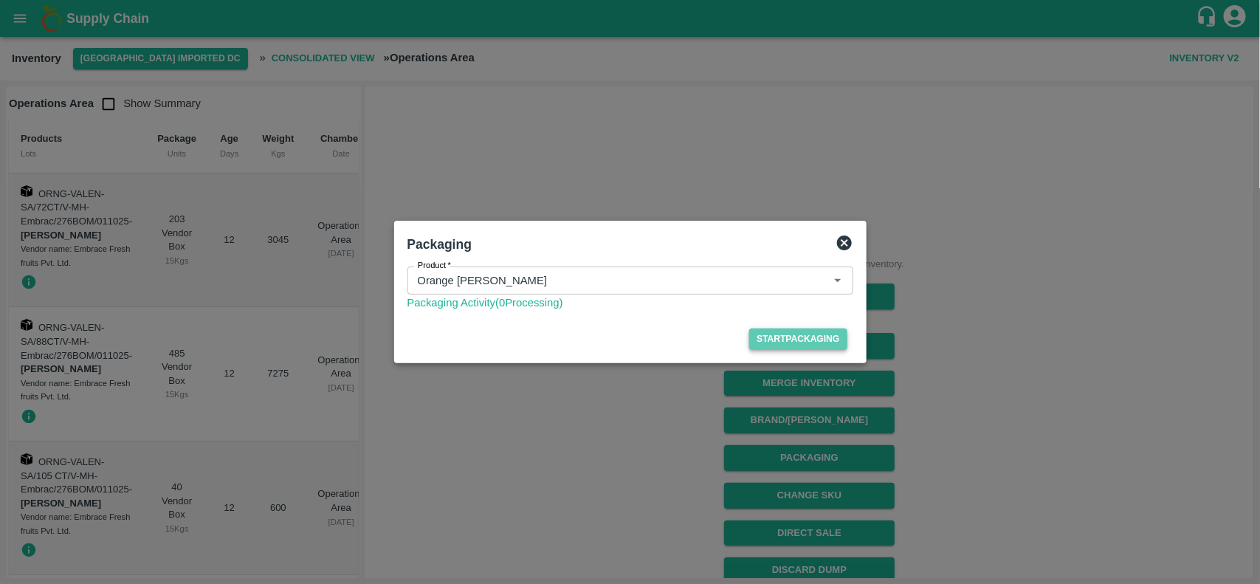
click at [798, 340] on button "Start Packaging" at bounding box center [797, 338] width 97 height 21
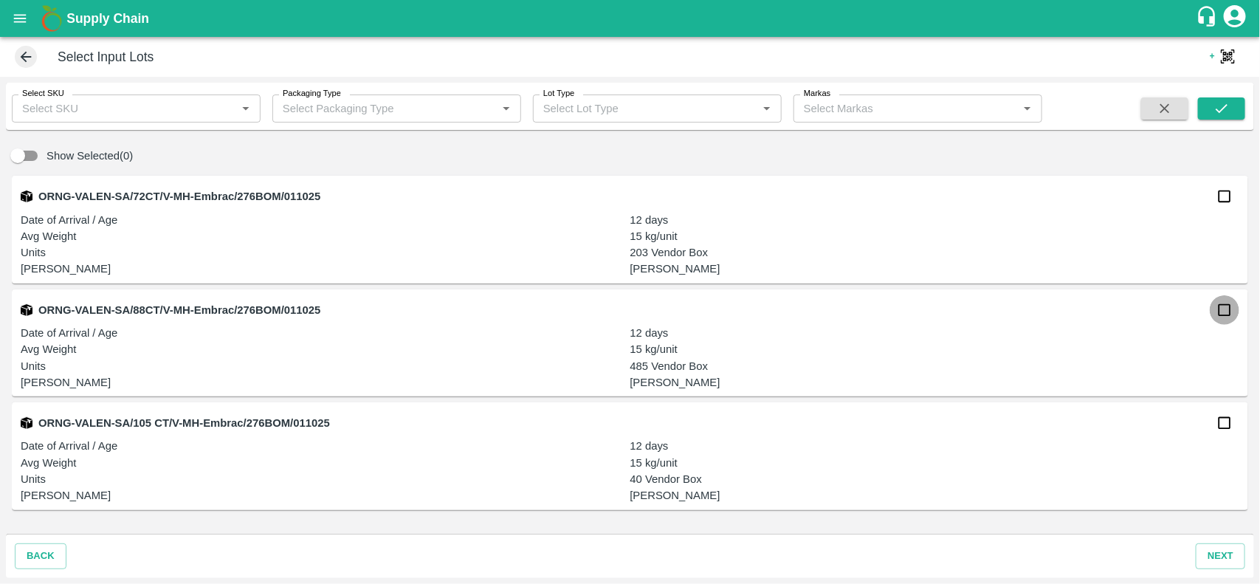
click at [1227, 305] on input "checkbox" at bounding box center [1225, 310] width 30 height 30
checkbox input "true"
click at [1222, 548] on button "next" at bounding box center [1220, 556] width 49 height 26
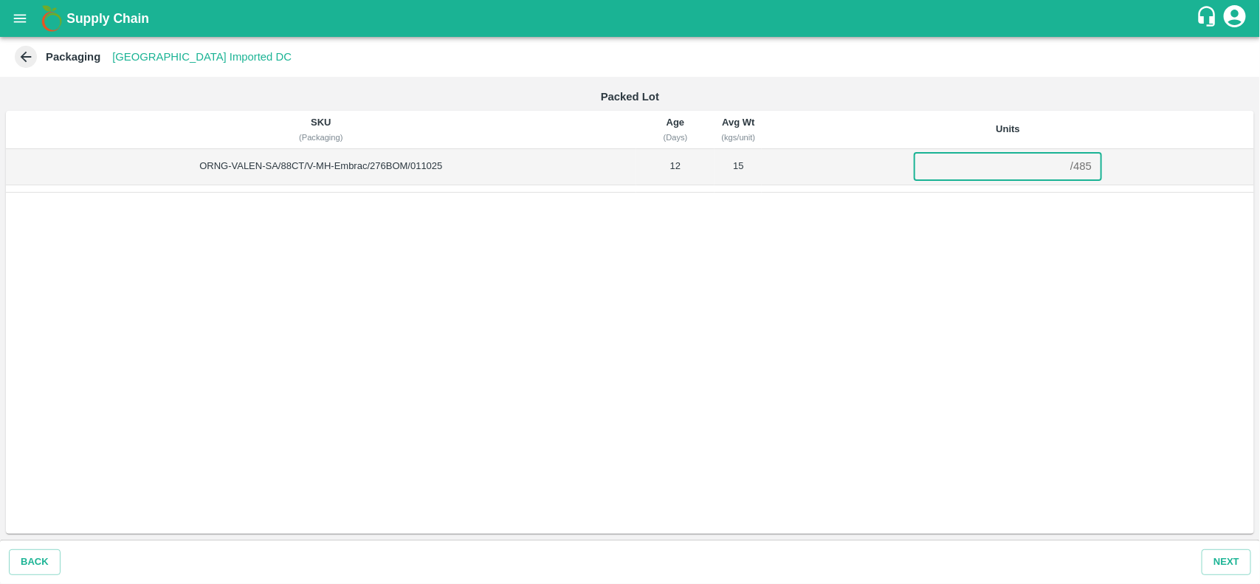
click at [956, 166] on input "number" at bounding box center [989, 166] width 151 height 28
type input "450"
click at [1239, 560] on button "Next" at bounding box center [1226, 562] width 49 height 26
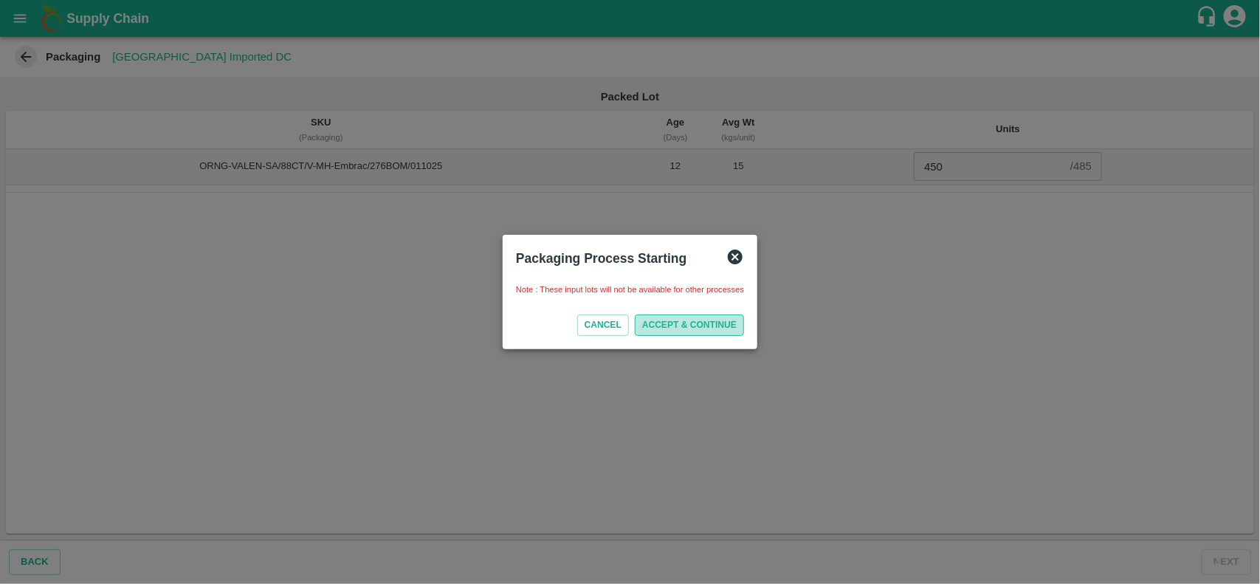
click at [661, 319] on button "ACCEPT & CONTINUE" at bounding box center [689, 324] width 109 height 21
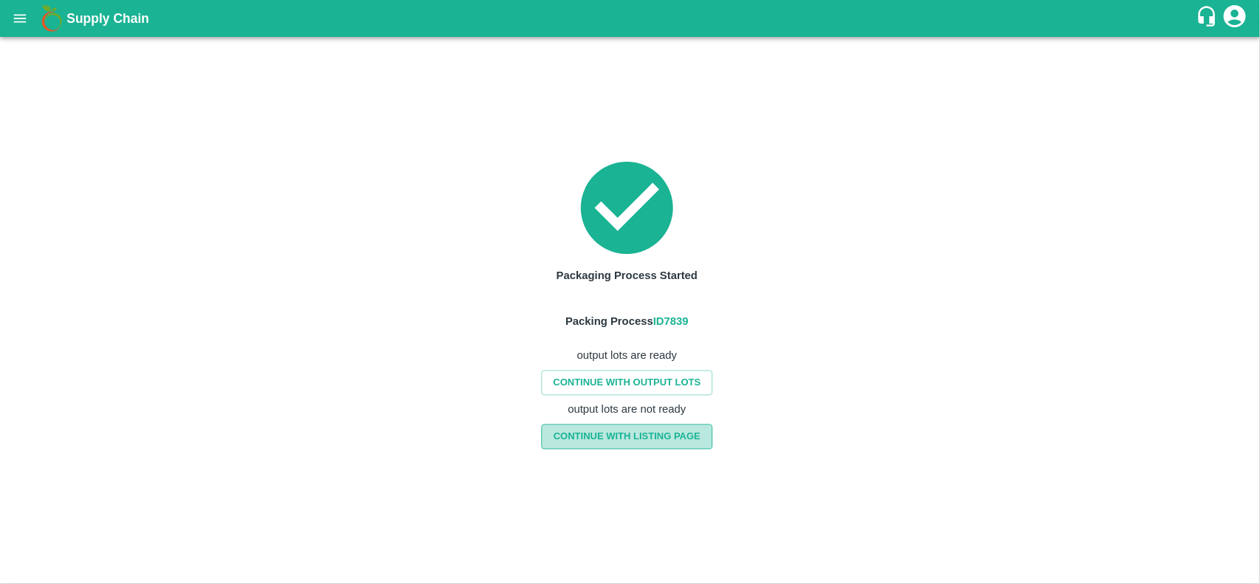
click at [661, 433] on link "CONTINUE WITH LISTING PAGE" at bounding box center [627, 437] width 171 height 26
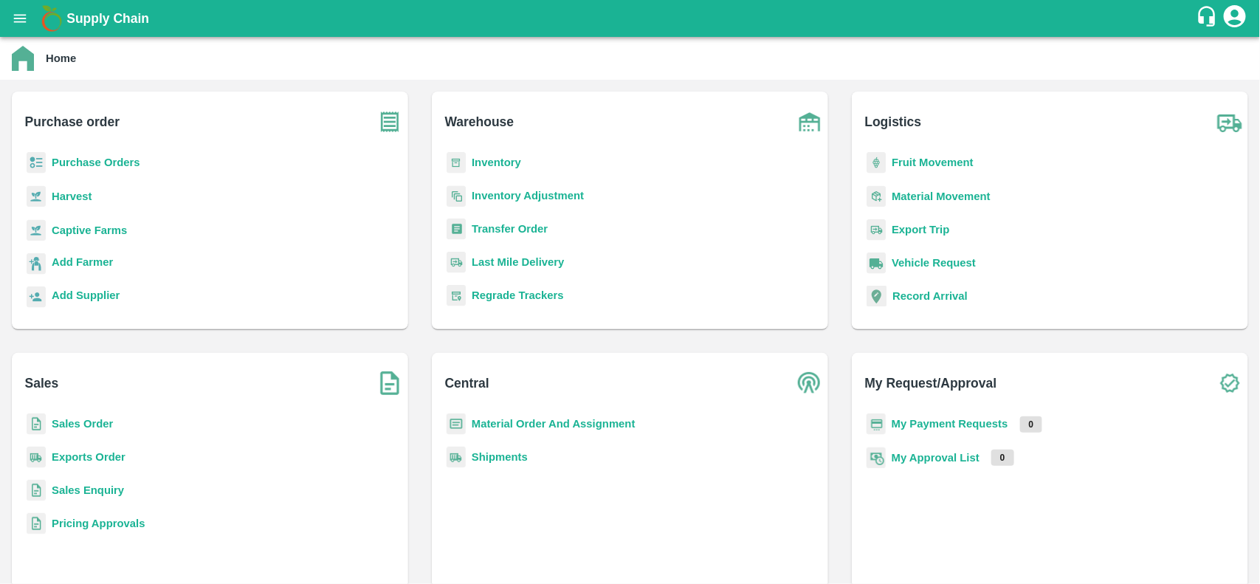
scroll to position [90, 0]
click at [81, 418] on b "Sales Order" at bounding box center [82, 424] width 61 height 12
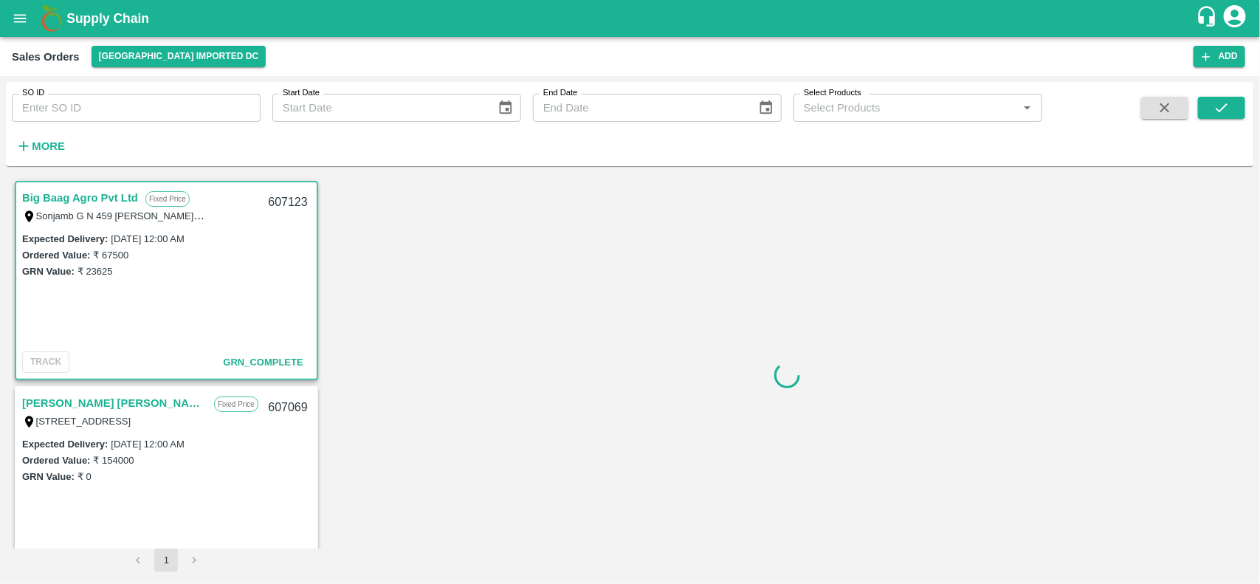
click at [120, 97] on input "SO ID" at bounding box center [136, 108] width 249 height 28
paste input "606869"
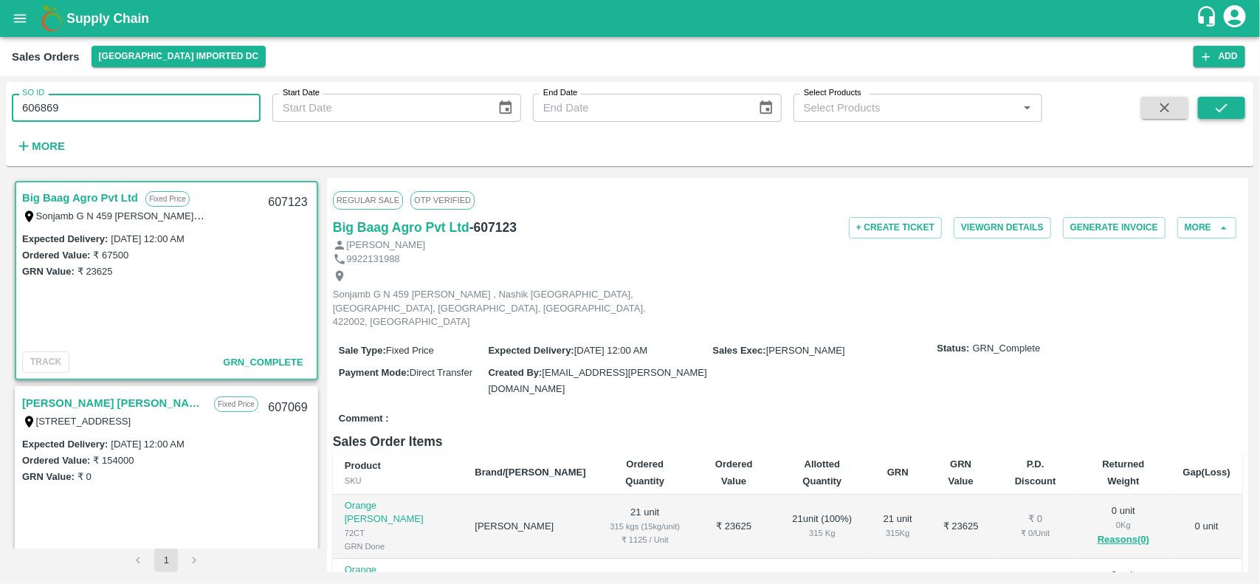
type input "606869"
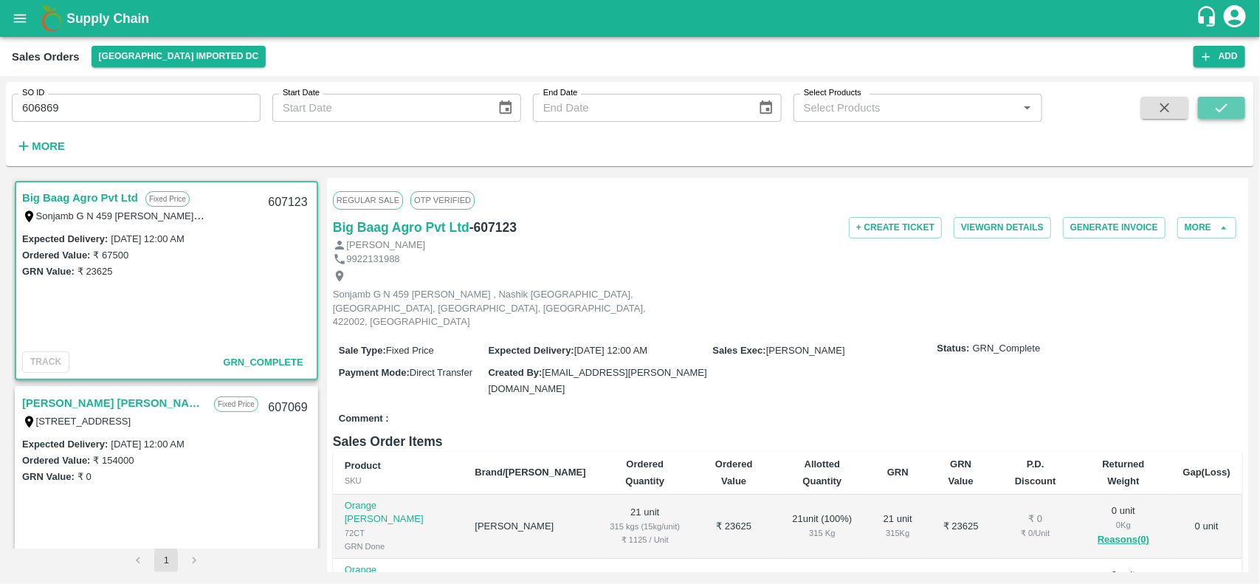
click at [1241, 105] on button "submit" at bounding box center [1221, 108] width 47 height 22
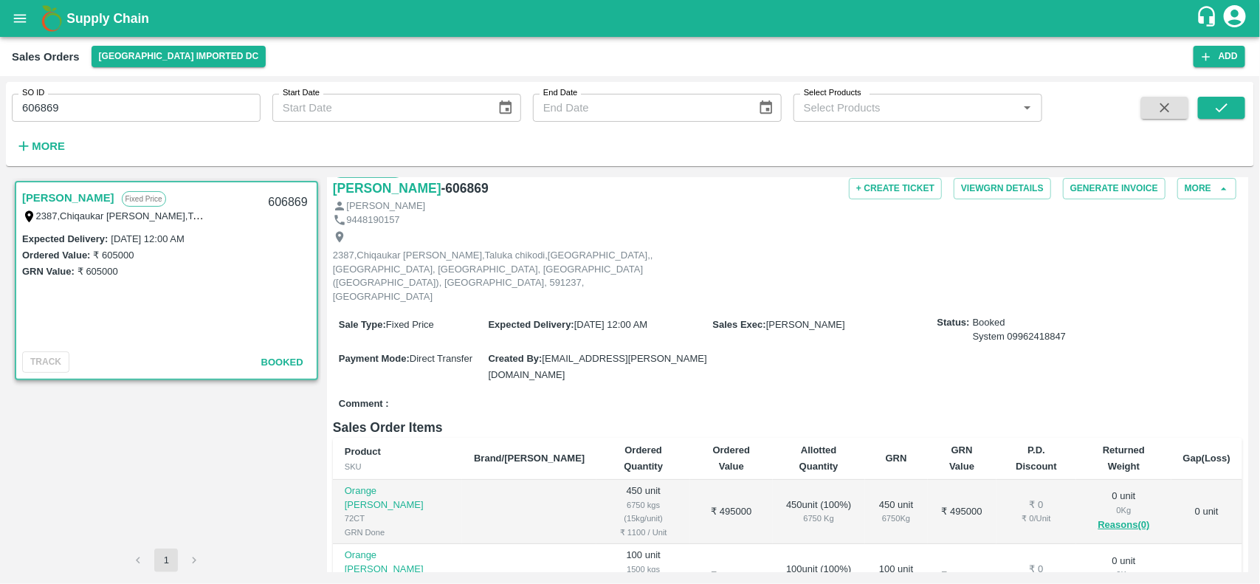
scroll to position [19, 0]
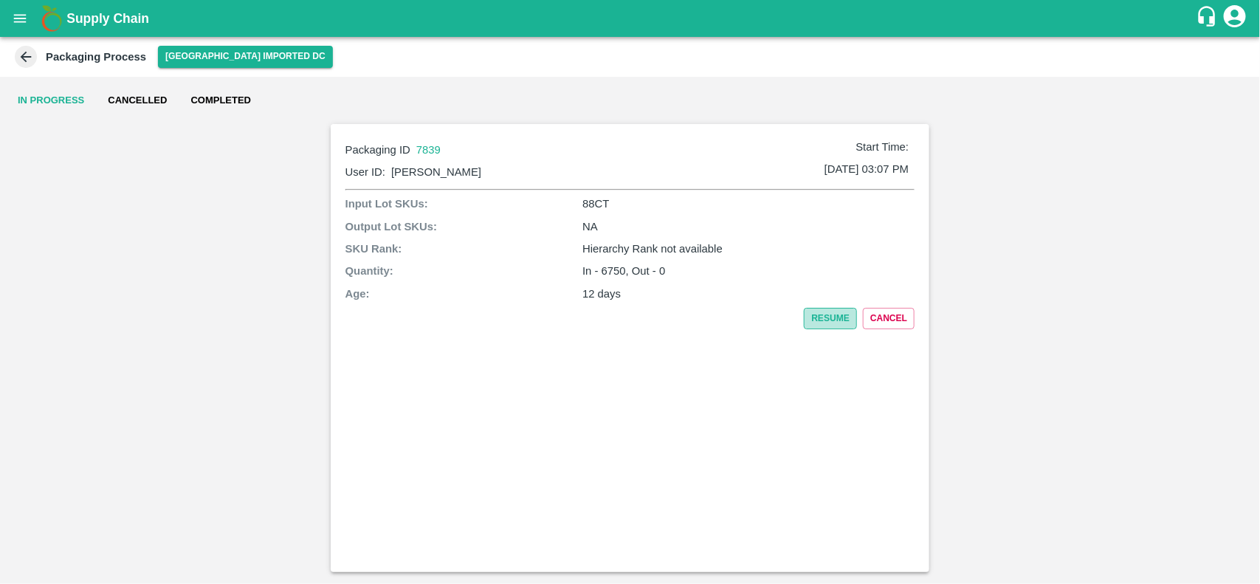
click at [842, 317] on button "Resume" at bounding box center [830, 318] width 53 height 21
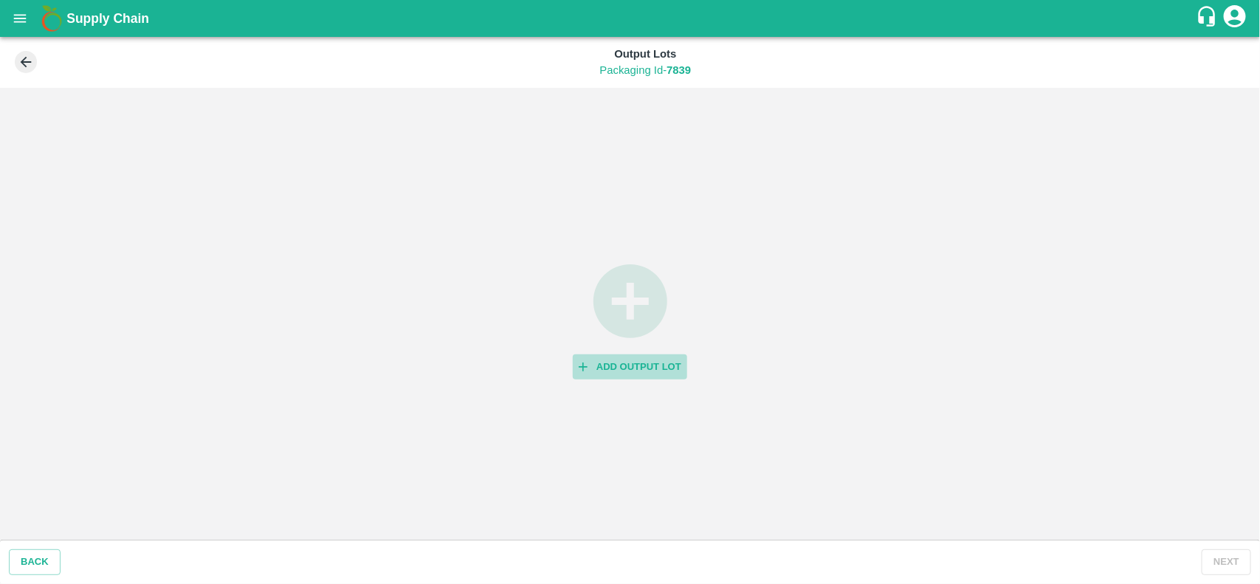
click at [631, 359] on button "Add Output Lot" at bounding box center [630, 367] width 114 height 26
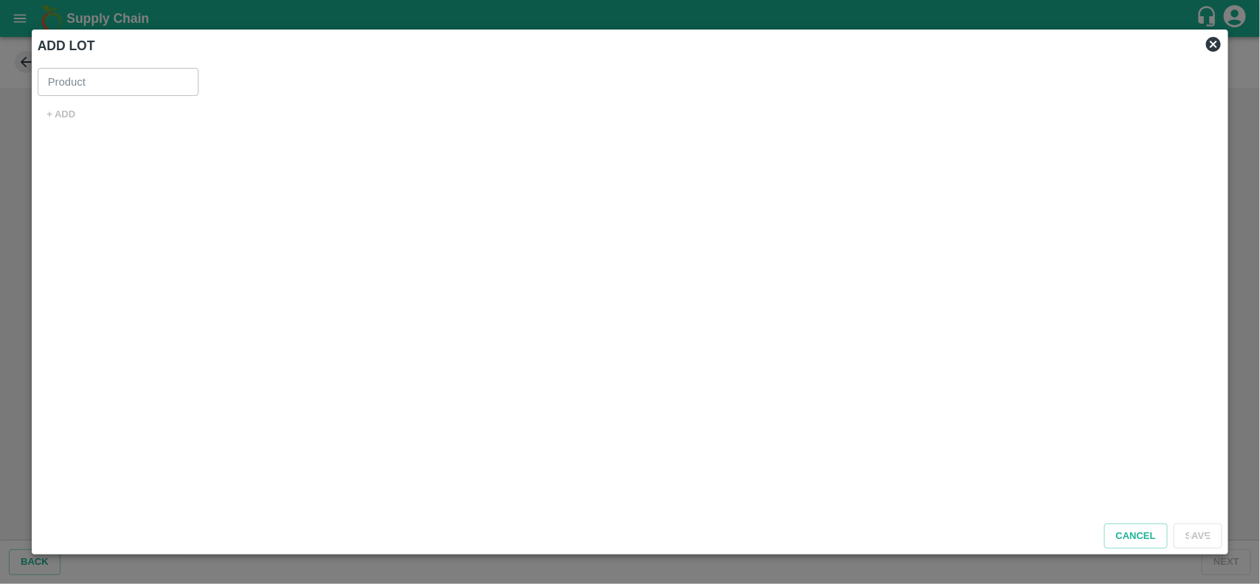
type input "Orange [PERSON_NAME]"
click at [67, 115] on button "+ ADD" at bounding box center [61, 115] width 47 height 26
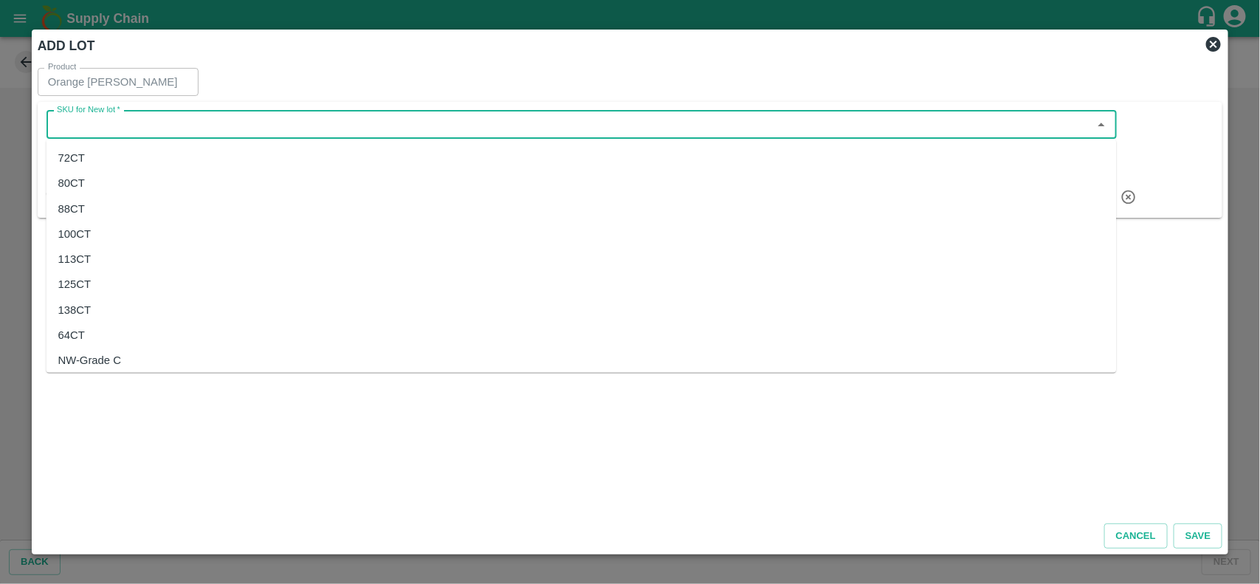
click at [144, 123] on input "SKU for New lot   *" at bounding box center [569, 124] width 1037 height 19
click at [125, 156] on div "72CT" at bounding box center [582, 157] width 1070 height 25
type input "72CT"
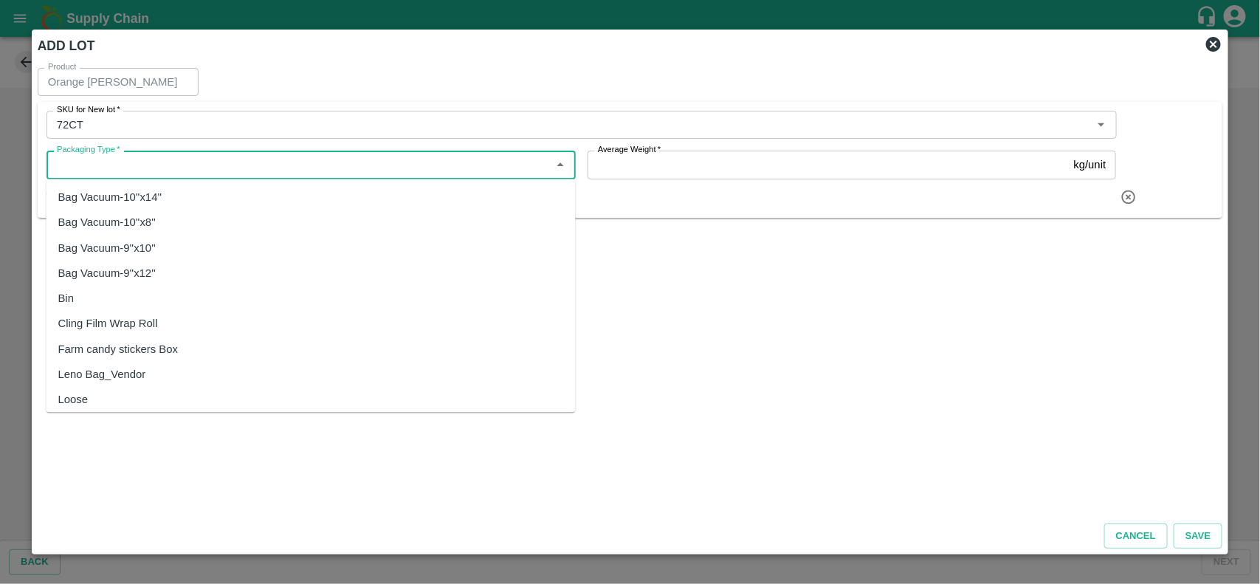
click at [154, 160] on input "Packaging Type   *" at bounding box center [299, 164] width 496 height 19
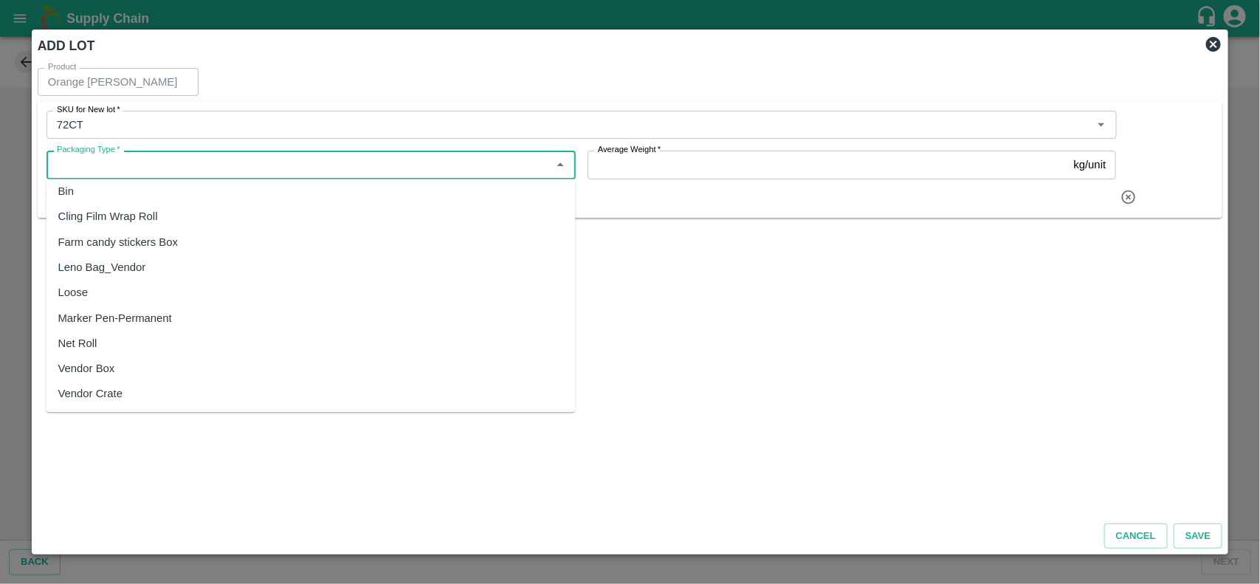
click at [108, 364] on div "Vendor Box" at bounding box center [86, 369] width 57 height 16
type input "Vendor Box"
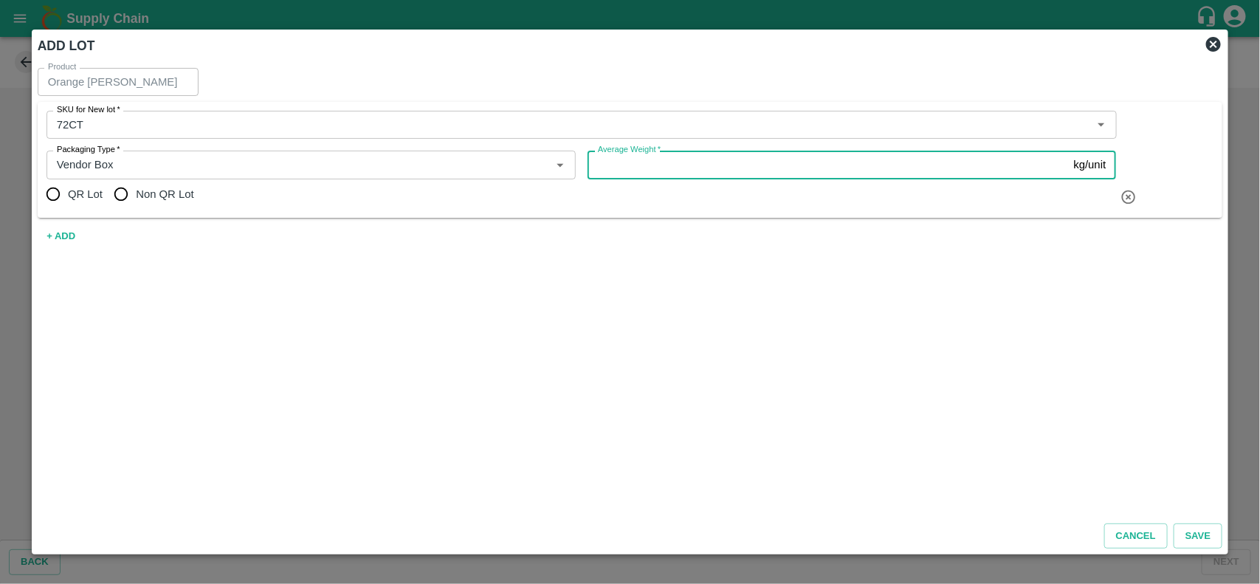
click at [692, 162] on input "Average Weight   *" at bounding box center [828, 165] width 481 height 28
type input "15"
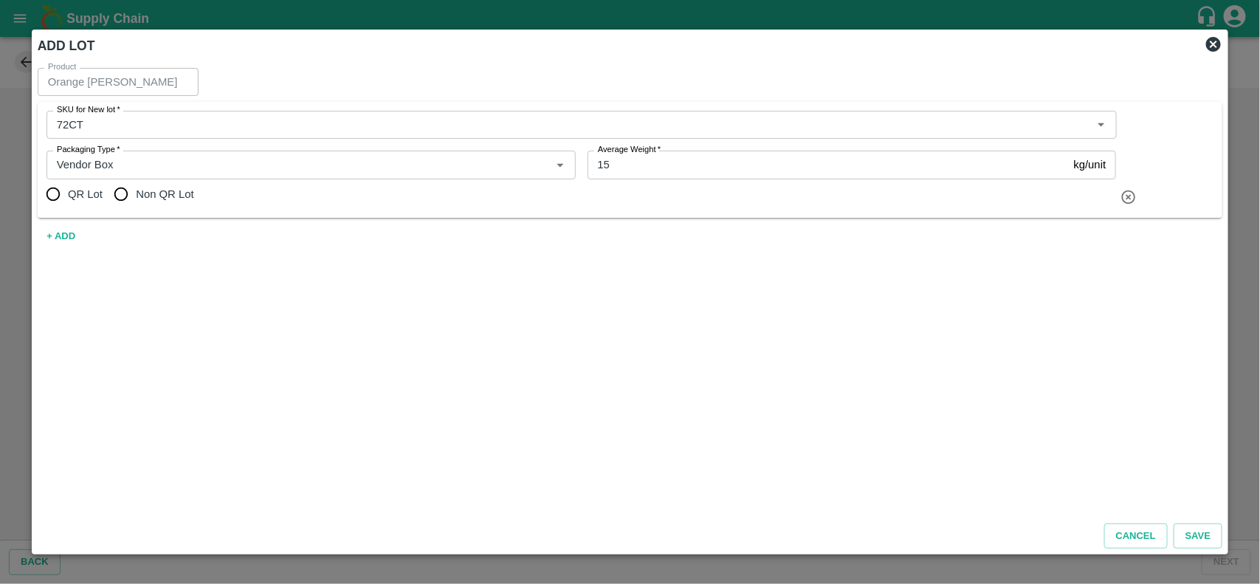
click at [611, 200] on div "QR Lot Non QR Lot" at bounding box center [582, 194] width 1070 height 30
click at [124, 194] on input "Non QR Lot" at bounding box center [121, 194] width 30 height 30
radio input "true"
click at [1190, 534] on button "Save" at bounding box center [1198, 536] width 49 height 26
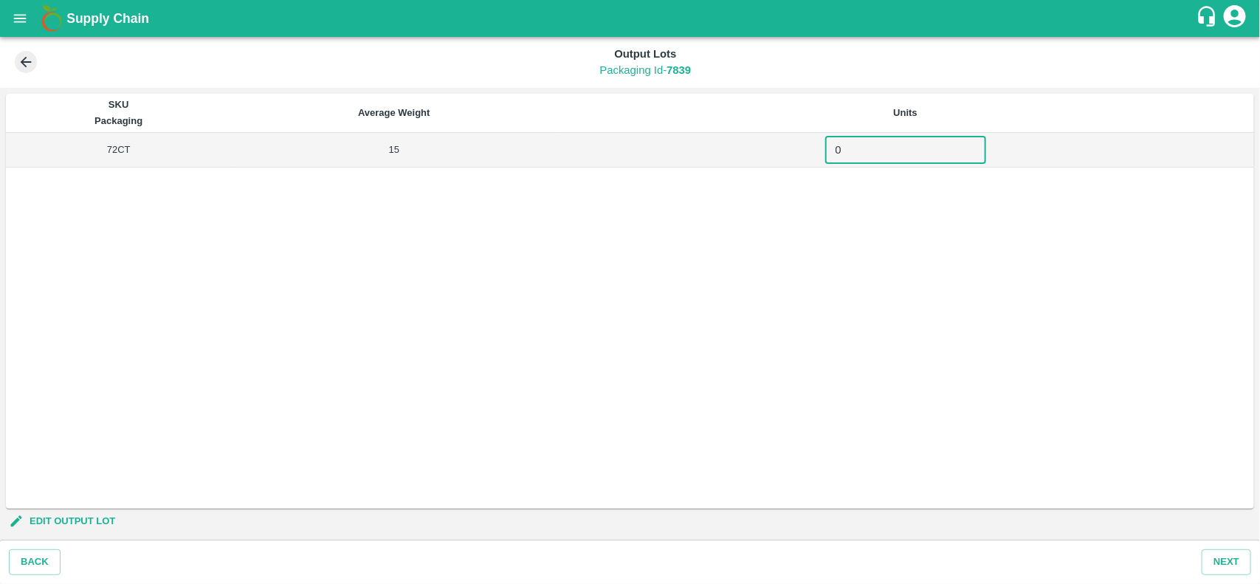
click at [842, 149] on input "0" at bounding box center [905, 150] width 161 height 28
type input "450"
click at [868, 219] on div "SKU Packaging Average Weight Units 72CT 15 450 ​" at bounding box center [630, 301] width 1248 height 415
click at [1229, 556] on button "Next" at bounding box center [1226, 562] width 49 height 26
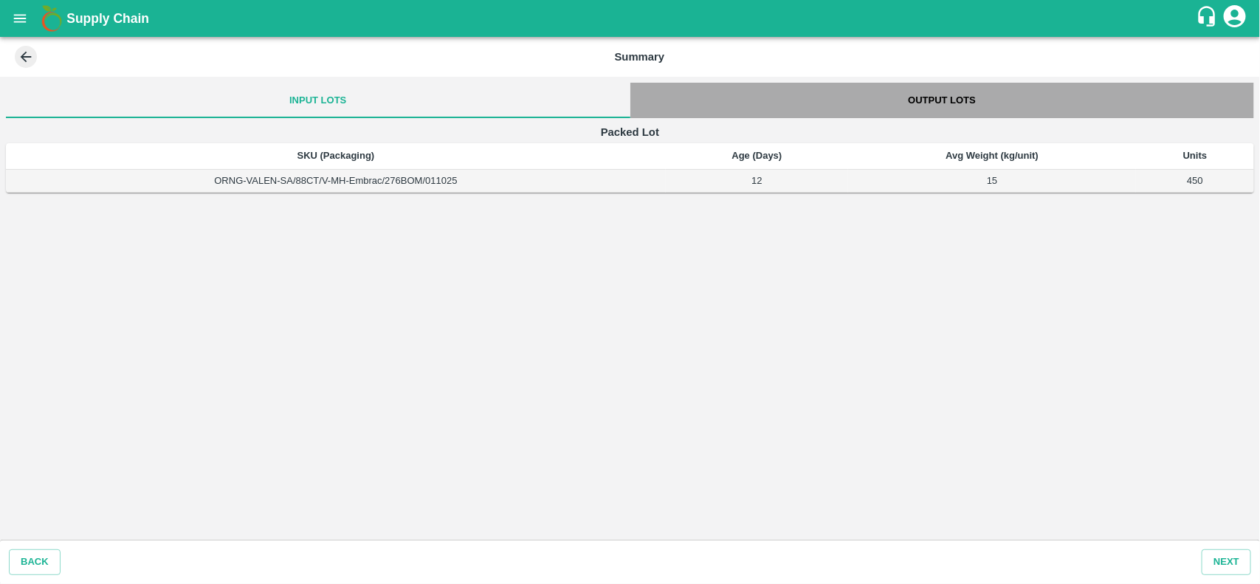
click at [952, 101] on button "Output Lots" at bounding box center [942, 100] width 625 height 35
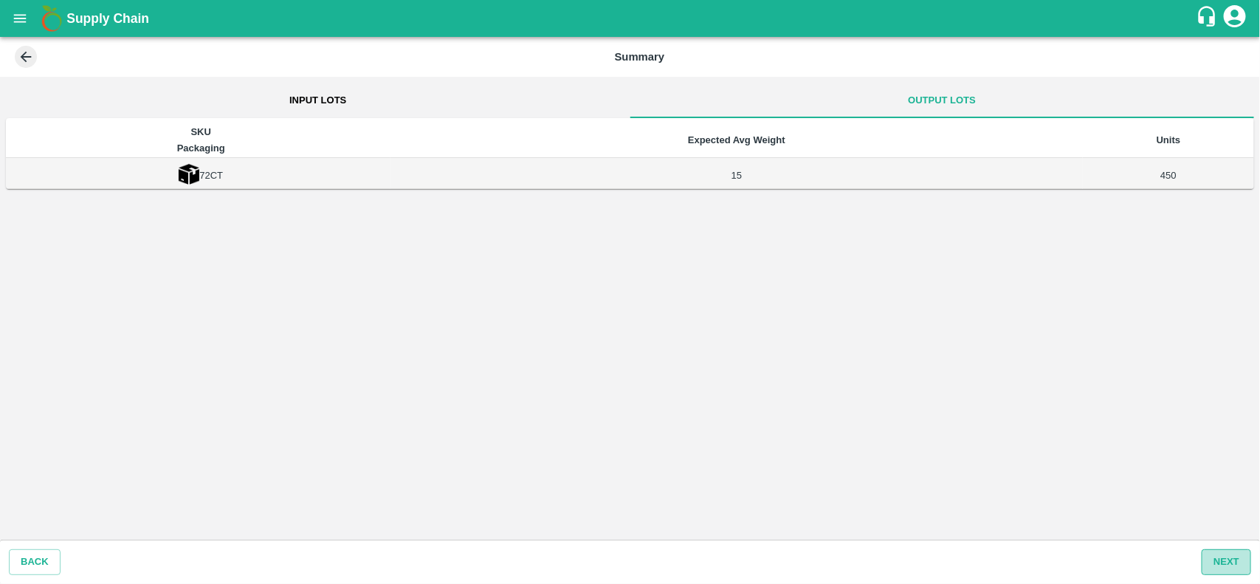
click at [1219, 551] on button "Next" at bounding box center [1226, 562] width 49 height 26
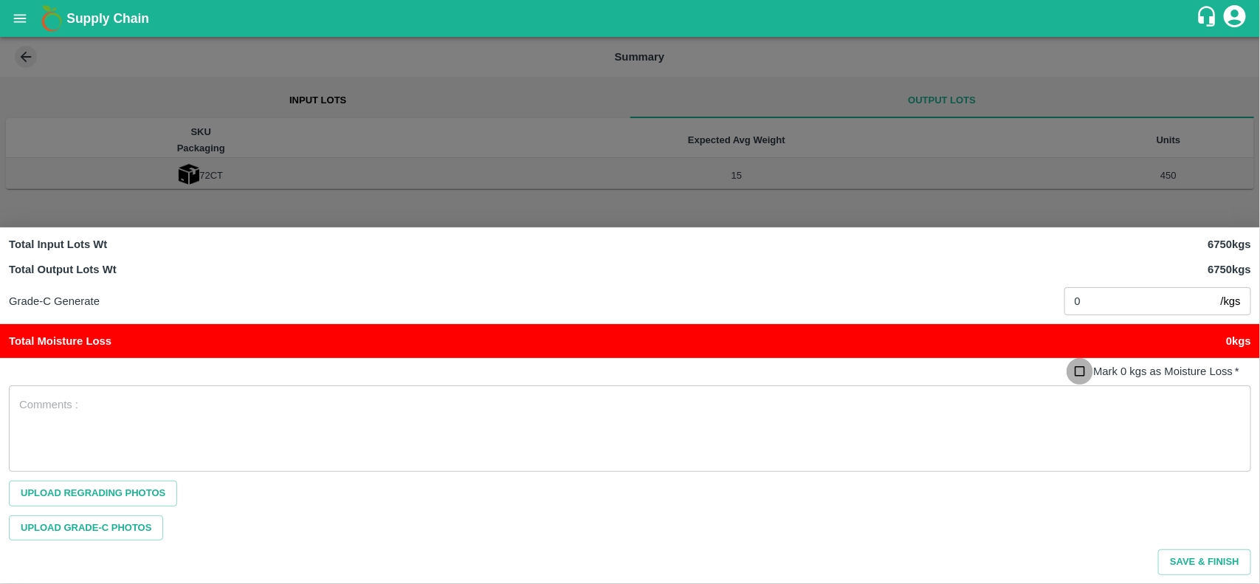
click at [1085, 371] on input "Mark 0 kgs as Moisture Loss   *" at bounding box center [1080, 371] width 27 height 27
checkbox input "true"
click at [1215, 558] on button "Save & Finish" at bounding box center [1204, 562] width 93 height 26
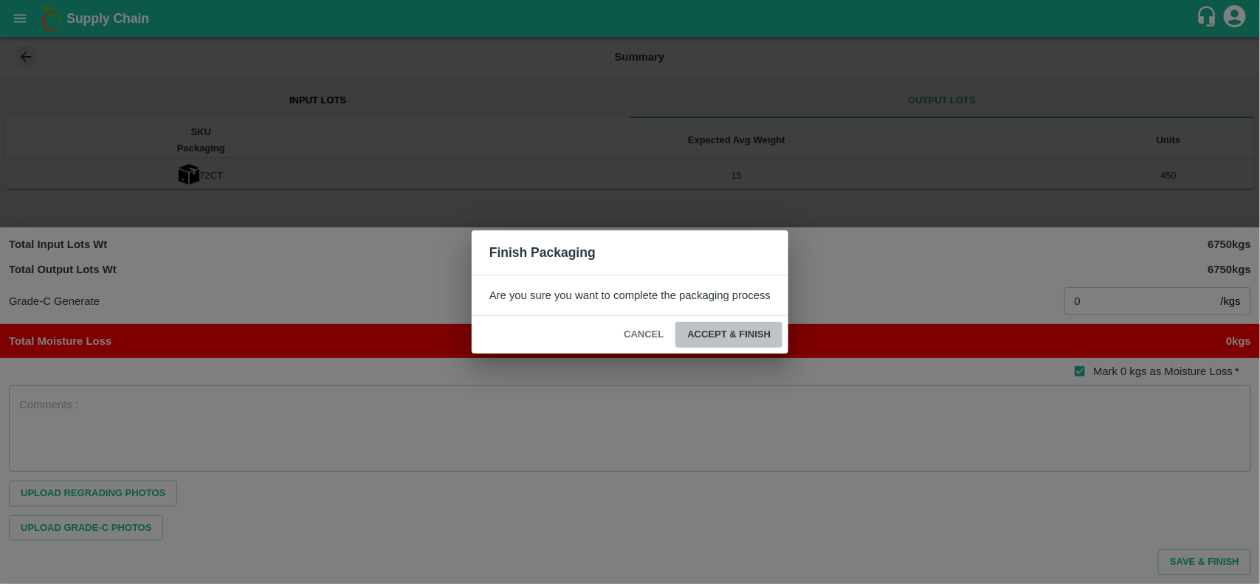
click at [738, 326] on button "ACCEPT & FINISH" at bounding box center [728, 335] width 107 height 26
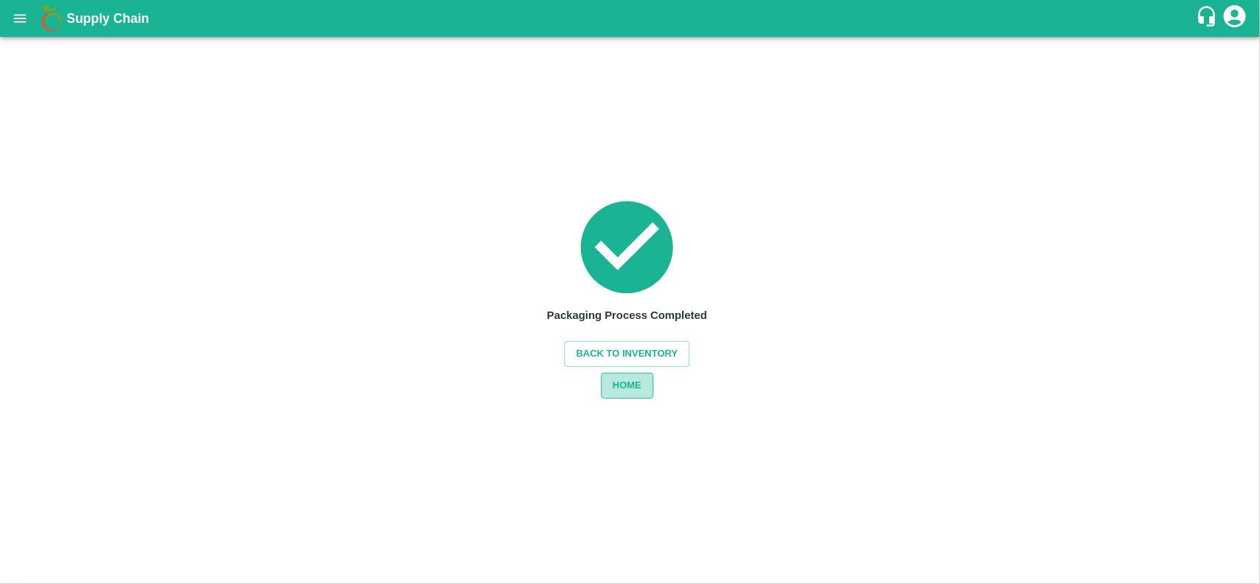
click at [636, 388] on button "HOME" at bounding box center [627, 386] width 52 height 26
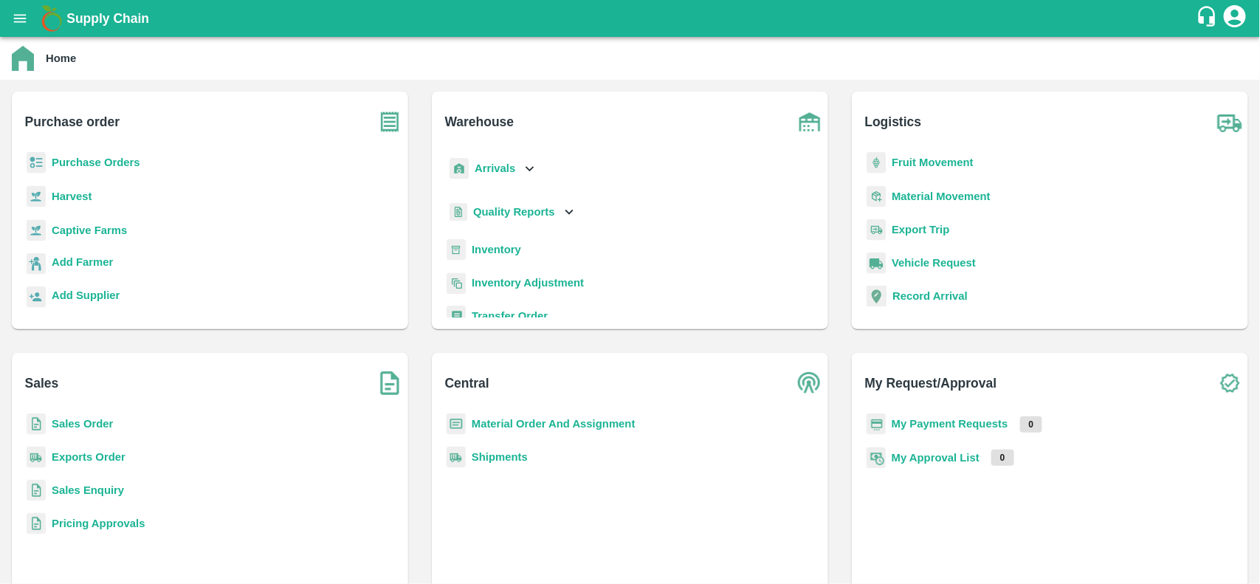
click at [492, 245] on b "Inventory" at bounding box center [496, 250] width 49 height 12
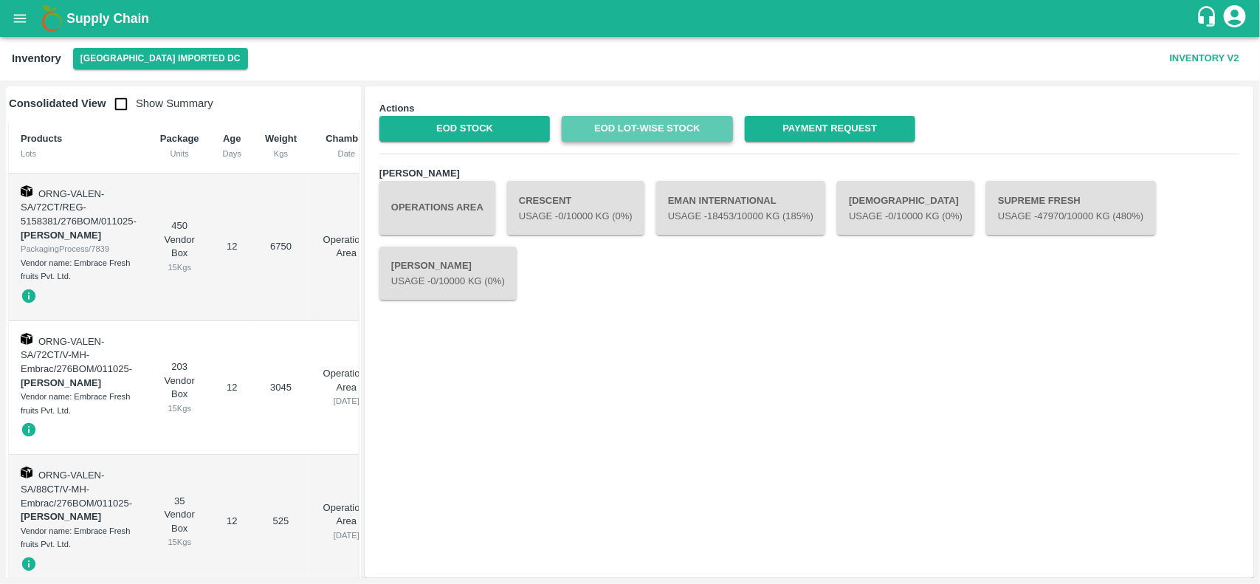
click at [687, 131] on link "EOD Lot-wise Stock" at bounding box center [647, 129] width 171 height 26
click at [23, 10] on icon "open drawer" at bounding box center [20, 18] width 16 height 16
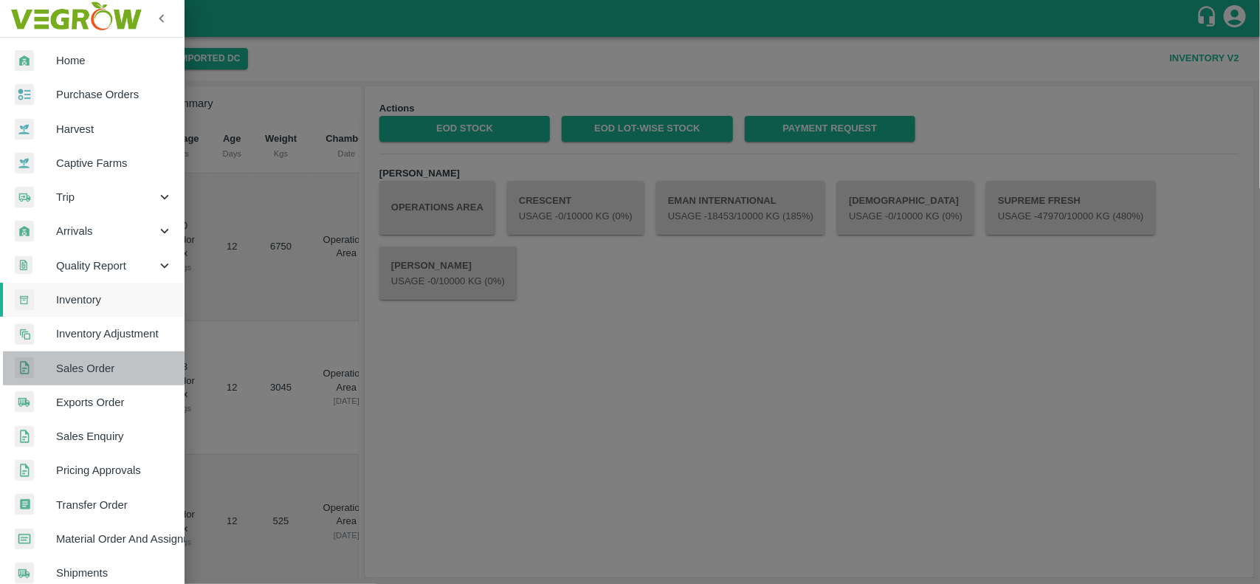
click at [109, 367] on span "Sales Order" at bounding box center [114, 368] width 117 height 16
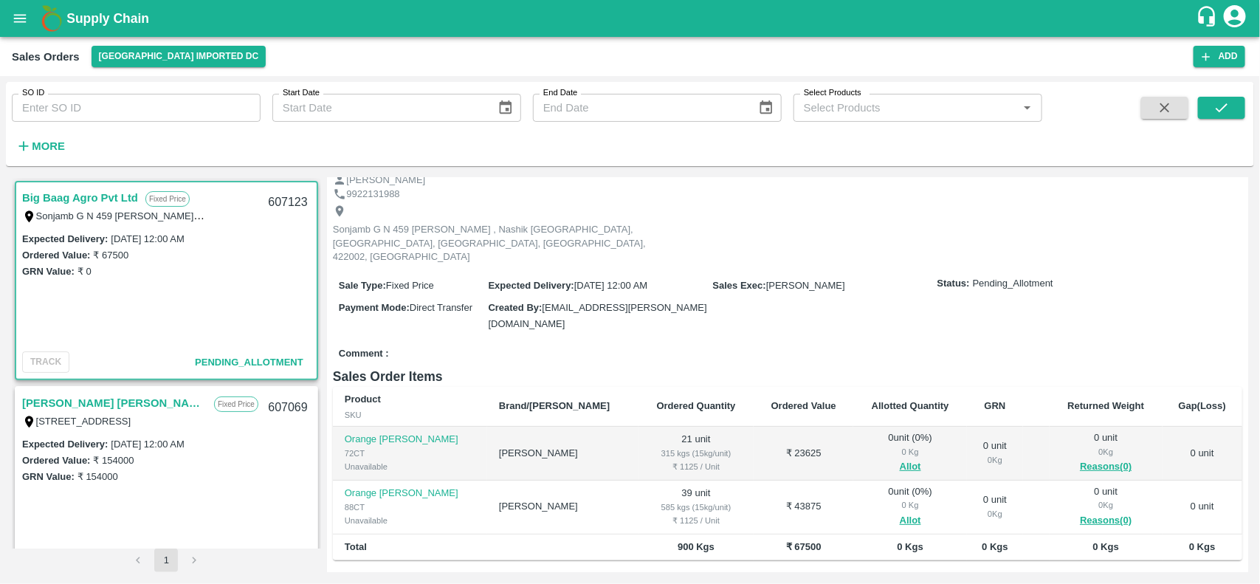
scroll to position [61, 0]
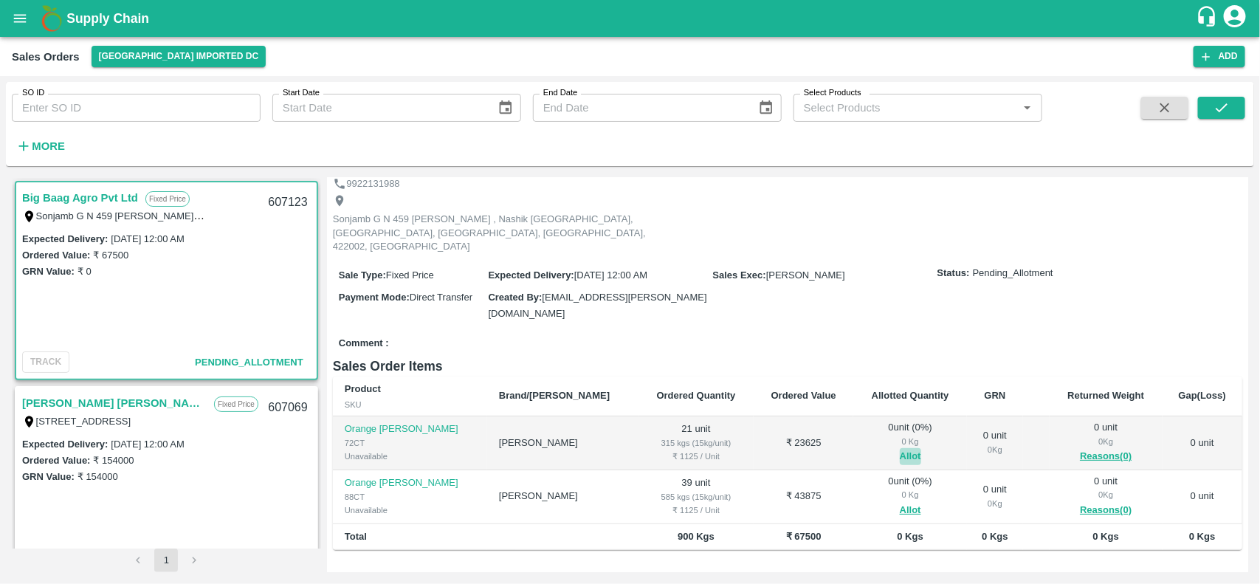
click at [900, 448] on button "Allot" at bounding box center [910, 456] width 21 height 17
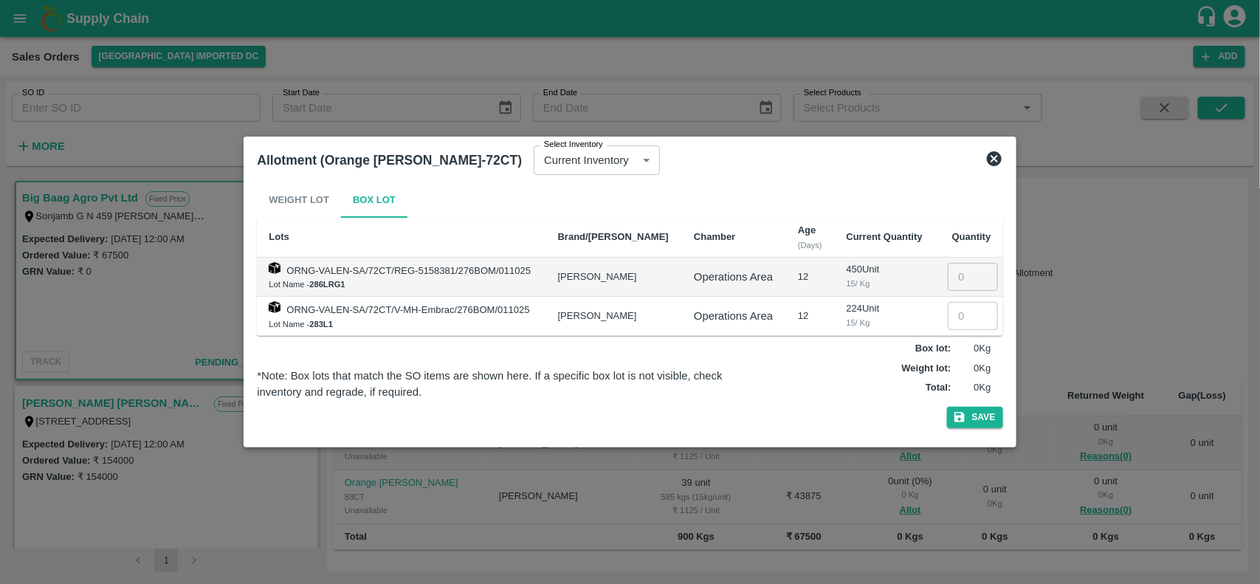
click at [994, 156] on icon at bounding box center [994, 159] width 18 height 18
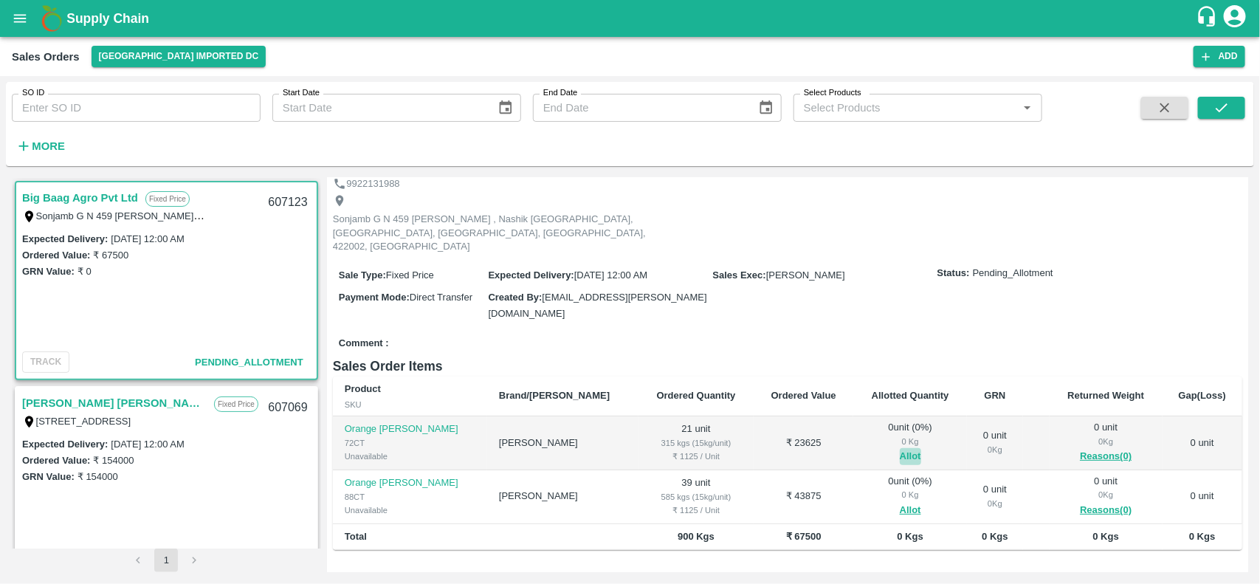
click at [900, 448] on button "Allot" at bounding box center [910, 456] width 21 height 17
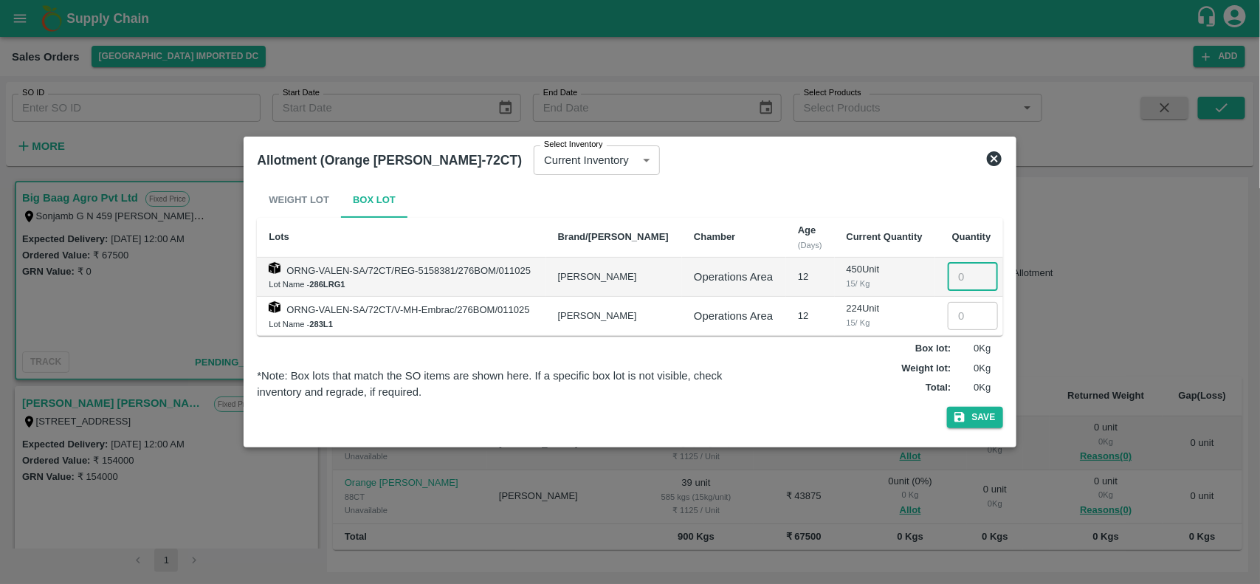
click at [960, 275] on input "number" at bounding box center [973, 277] width 50 height 28
click at [954, 318] on input "number" at bounding box center [973, 316] width 50 height 28
type input "21"
click at [983, 408] on button "Save" at bounding box center [975, 417] width 56 height 21
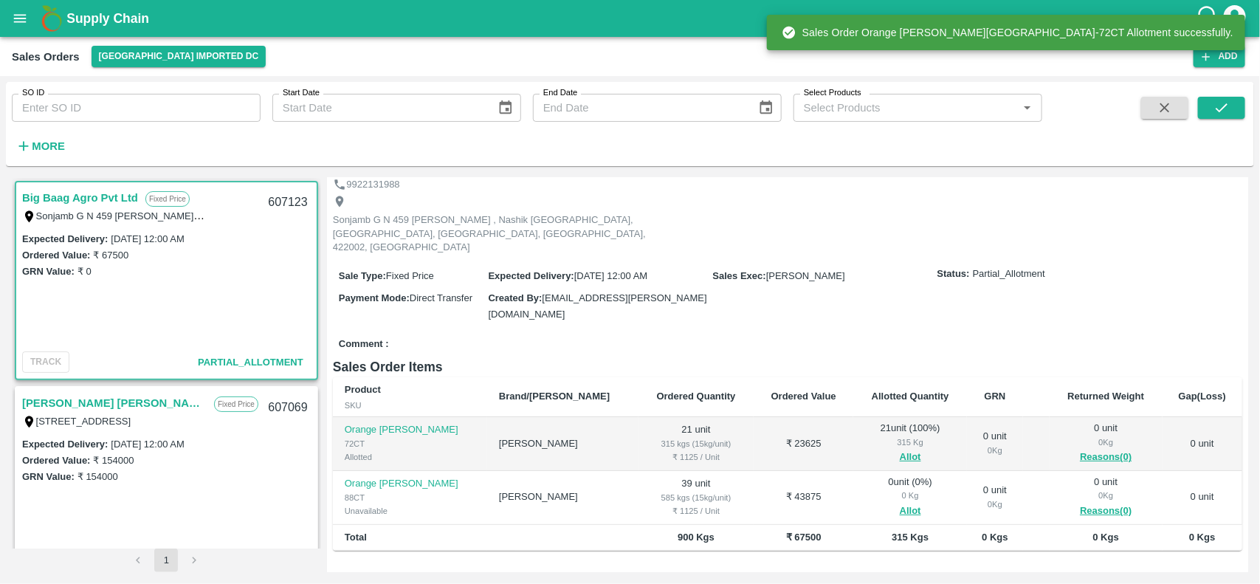
scroll to position [63, 0]
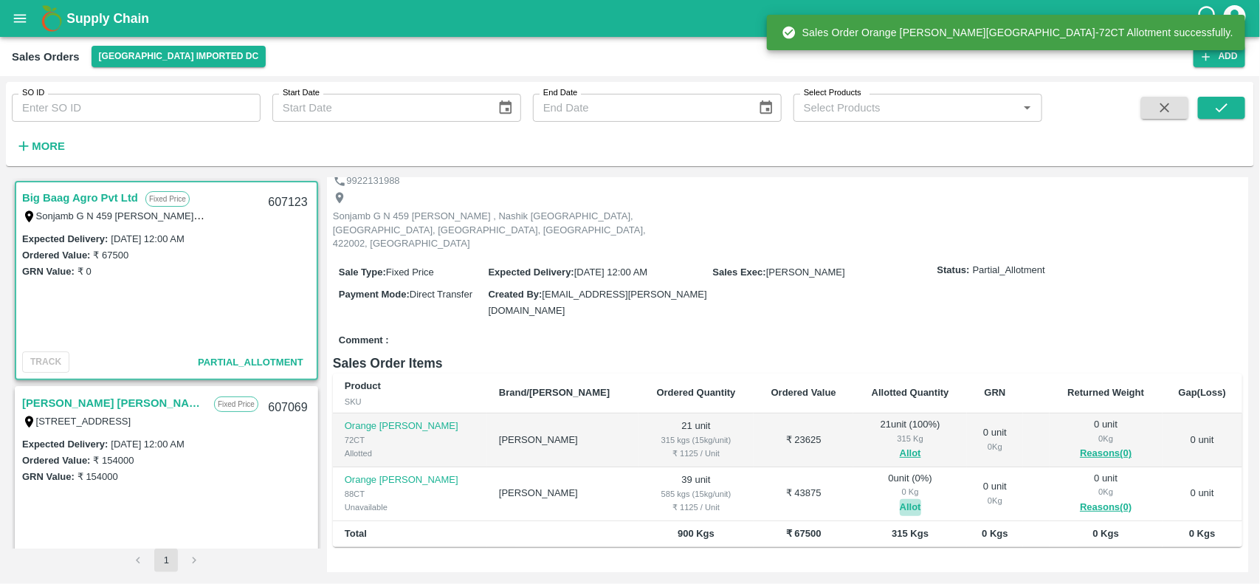
click at [900, 499] on button "Allot" at bounding box center [910, 507] width 21 height 17
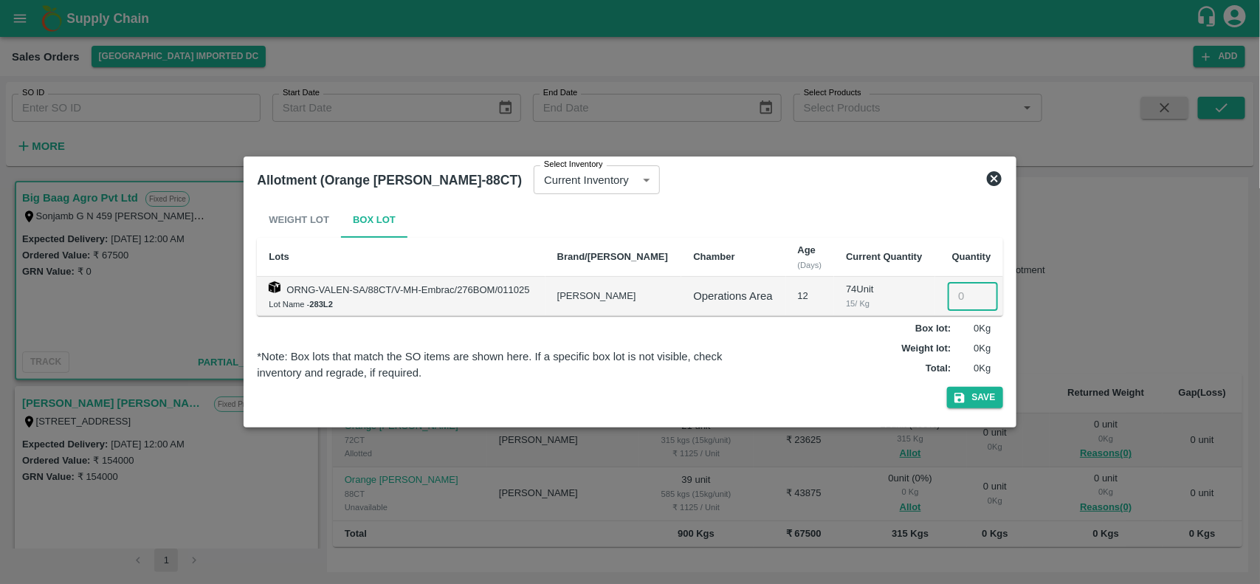
click at [957, 301] on input "number" at bounding box center [973, 296] width 50 height 28
type input "39"
click at [976, 396] on button "Save" at bounding box center [975, 397] width 56 height 21
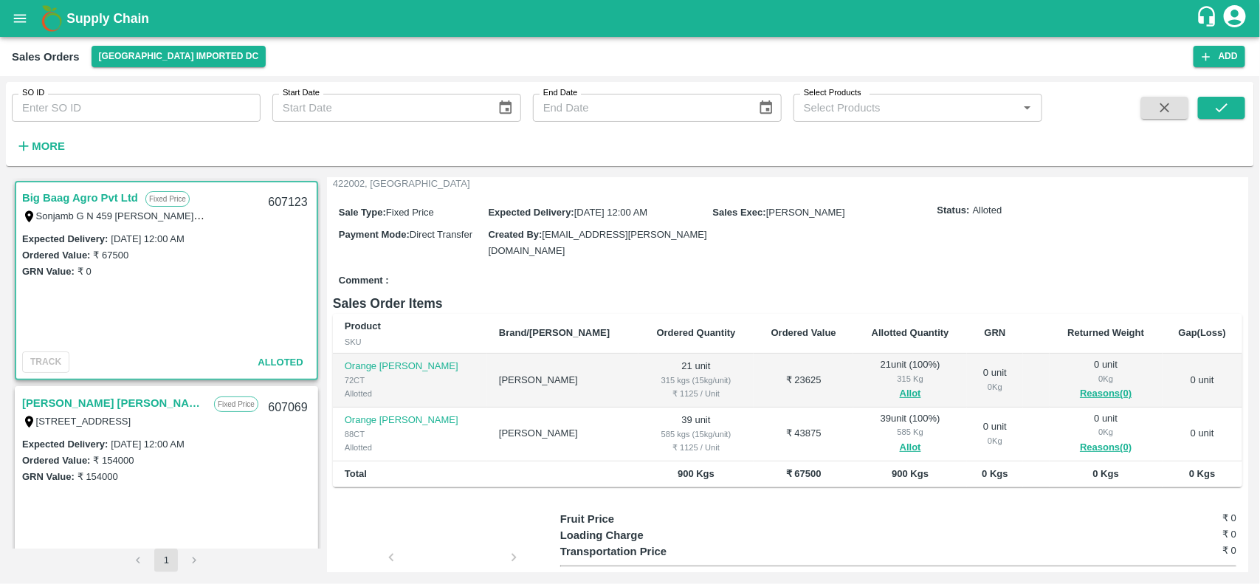
scroll to position [0, 0]
